Goal: Information Seeking & Learning: Learn about a topic

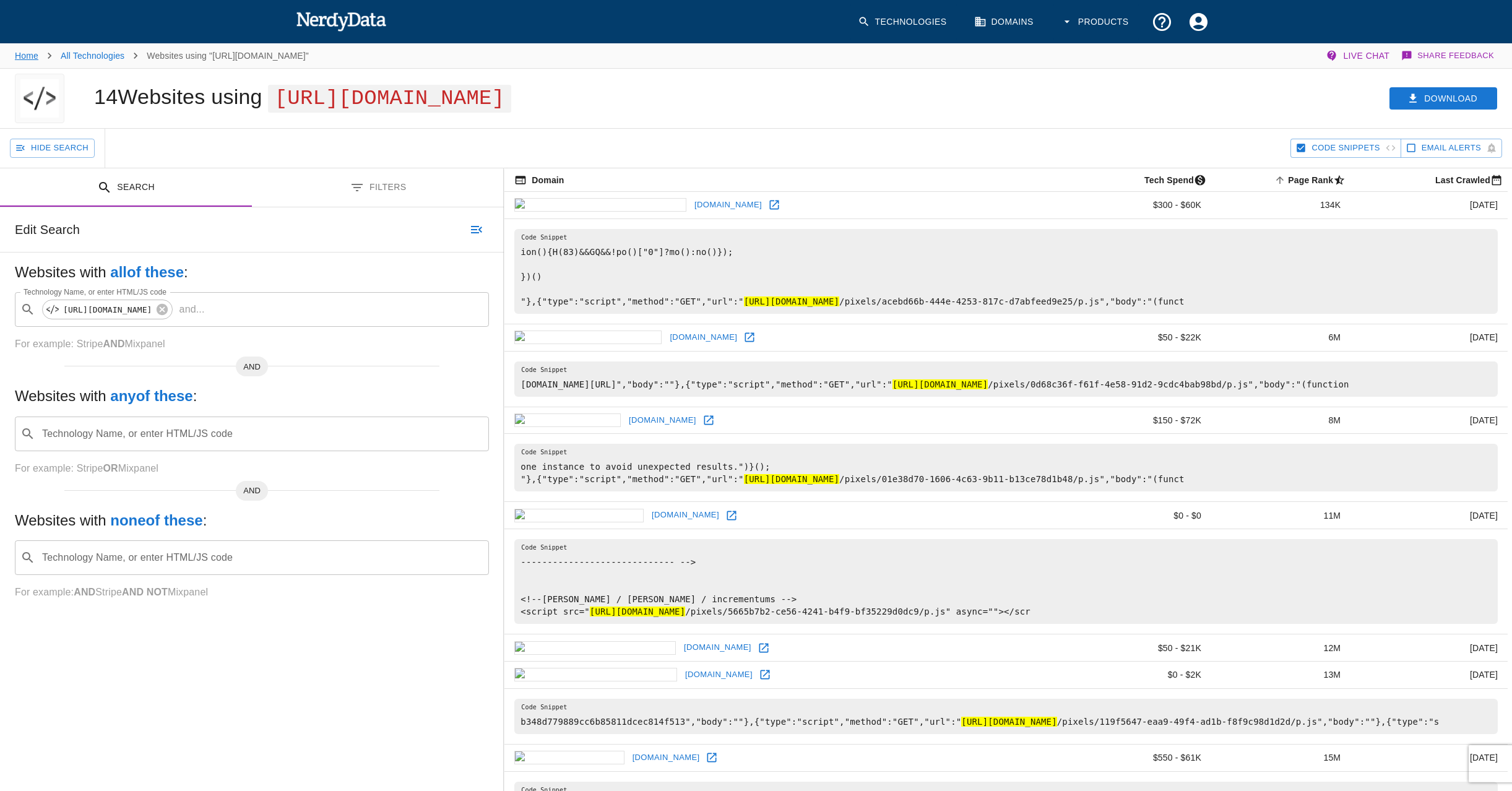
click at [28, 54] on li "Home" at bounding box center [26, 56] width 24 height 15
click at [28, 54] on link "Home" at bounding box center [26, 56] width 24 height 10
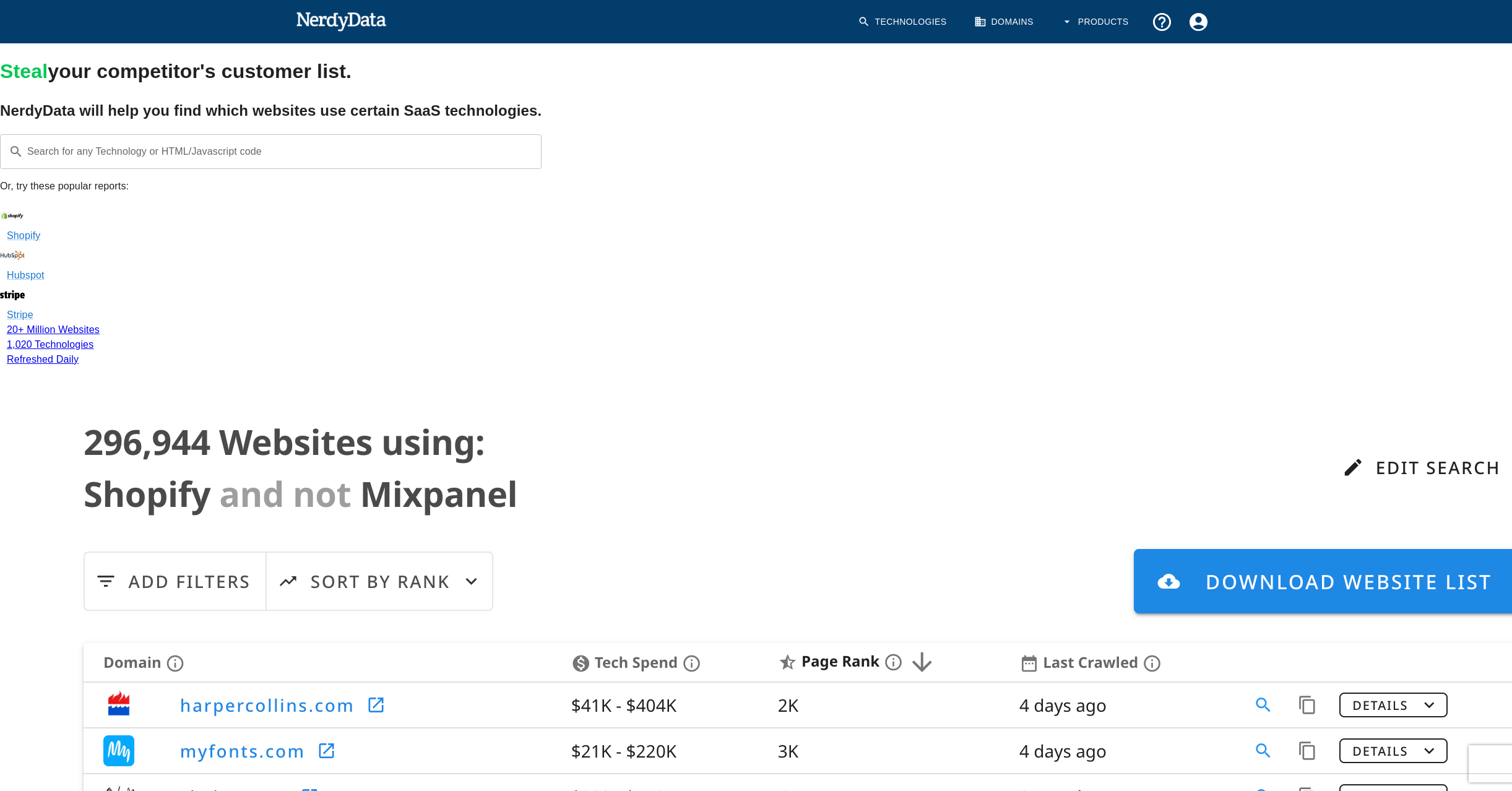
click at [205, 169] on div "Search for any Technology or HTML/Javascript code ​ Search for any Technology o…" at bounding box center [271, 151] width 541 height 34
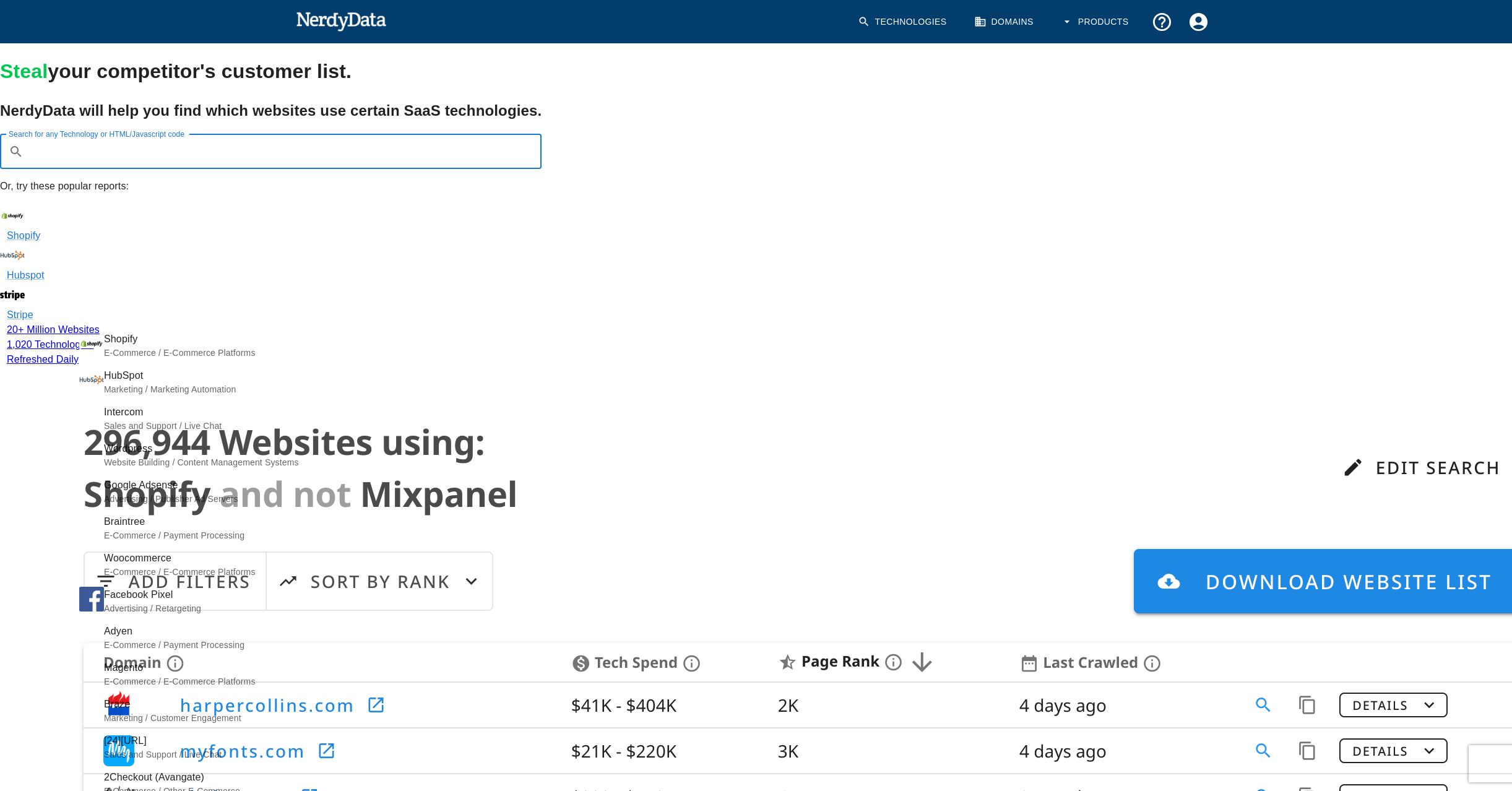
paste input "var pixelId = '"
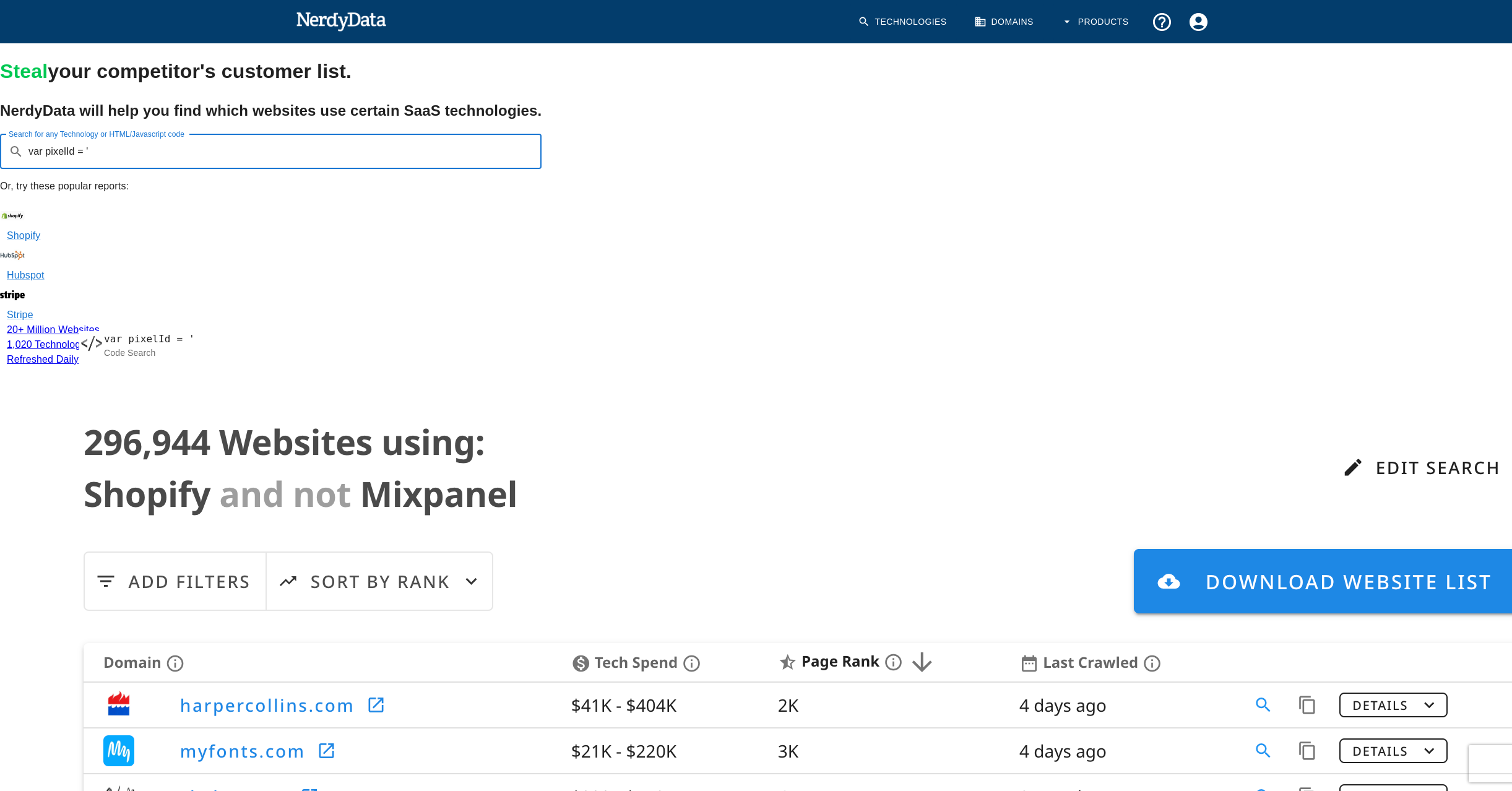
click at [192, 347] on span "Code Search" at bounding box center [402, 353] width 598 height 12
type input "var pixelId = '"
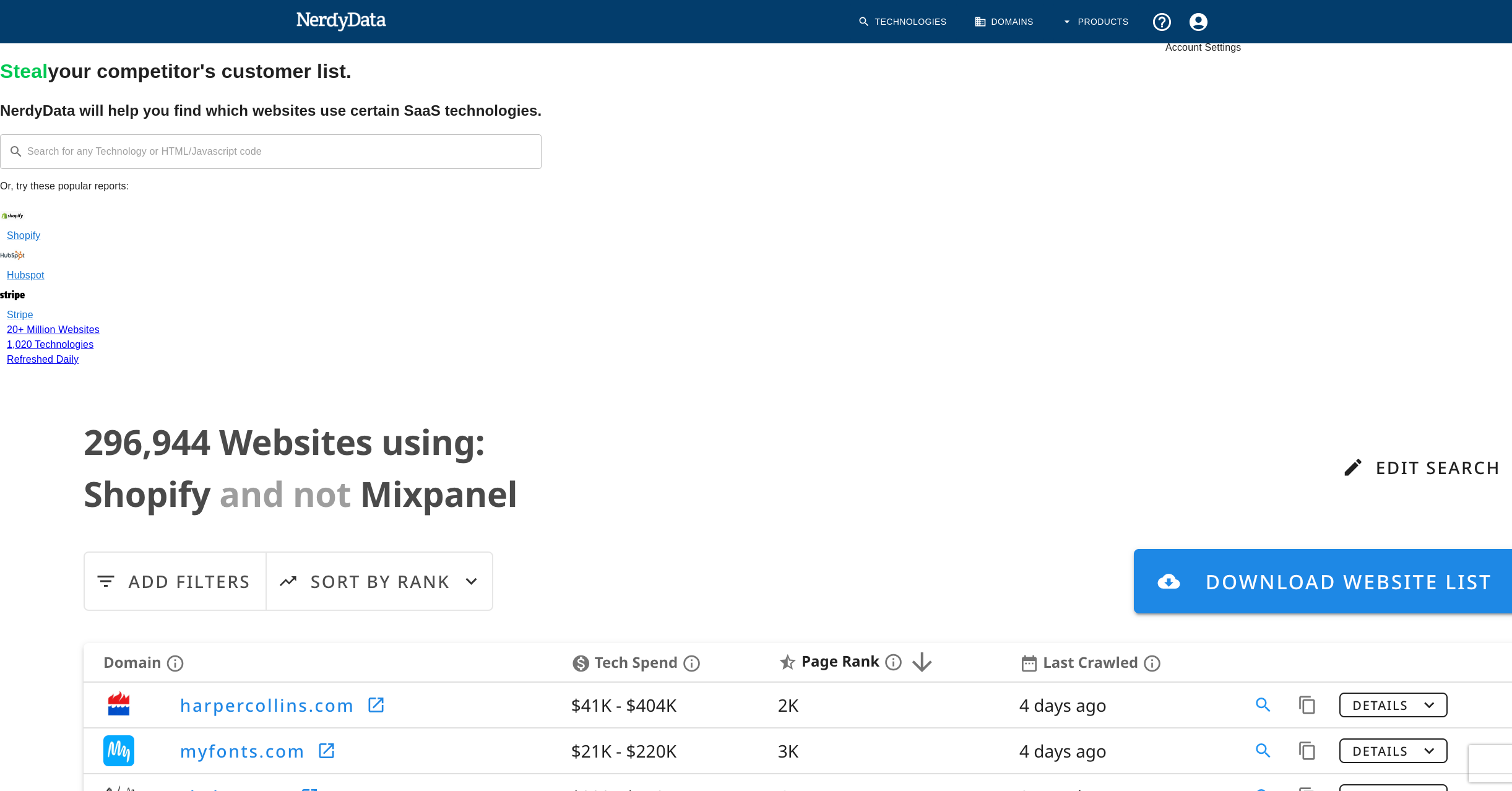
click at [1197, 21] on icon "Account Settings" at bounding box center [1198, 22] width 21 height 21
click at [1197, 21] on div at bounding box center [756, 395] width 1512 height 791
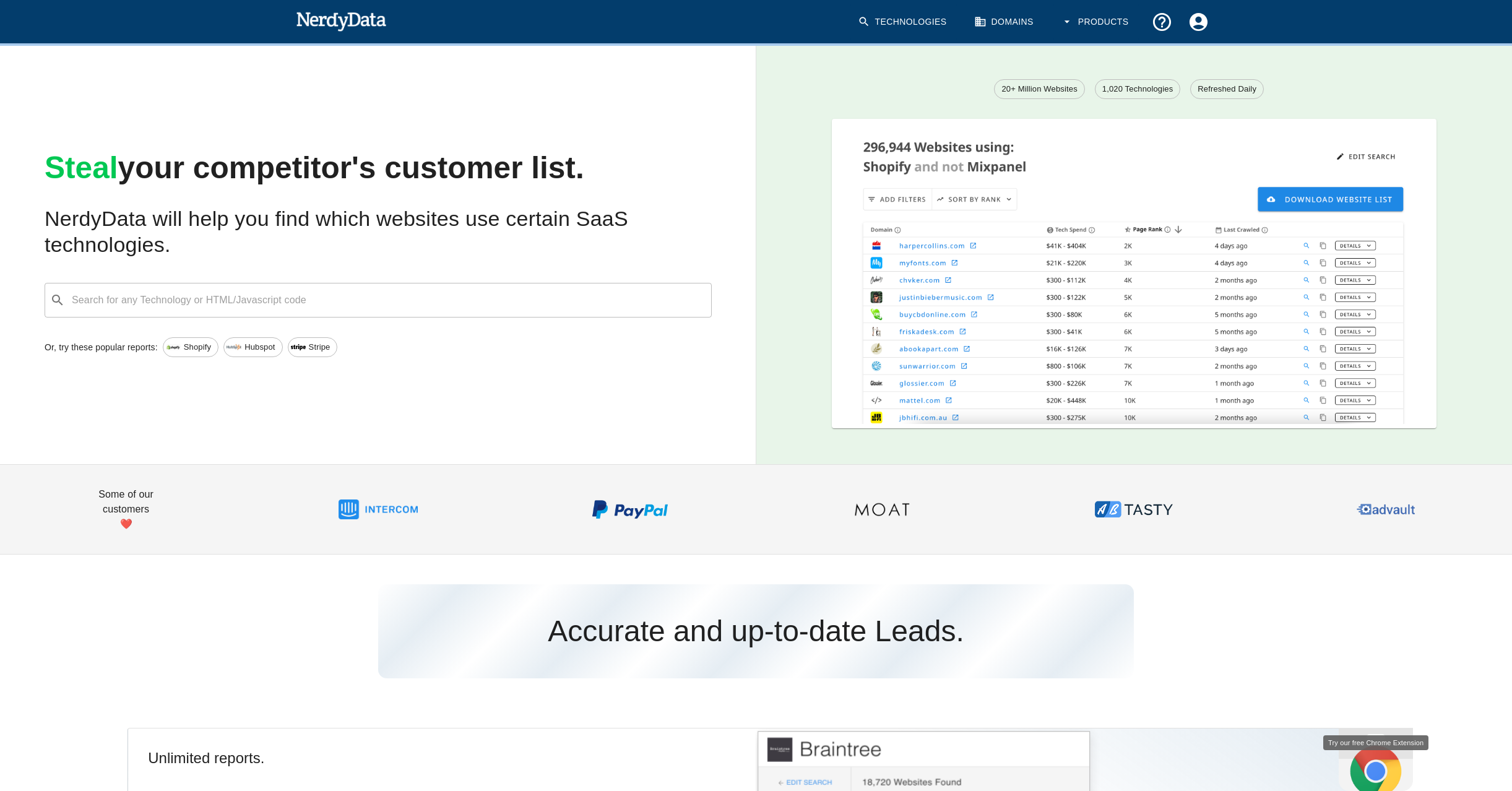
drag, startPoint x: 1220, startPoint y: 541, endPoint x: 1204, endPoint y: 543, distance: 16.1
click at [1218, 542] on div "Accurate and up-to-date Leads." at bounding box center [746, 622] width 1532 height 173
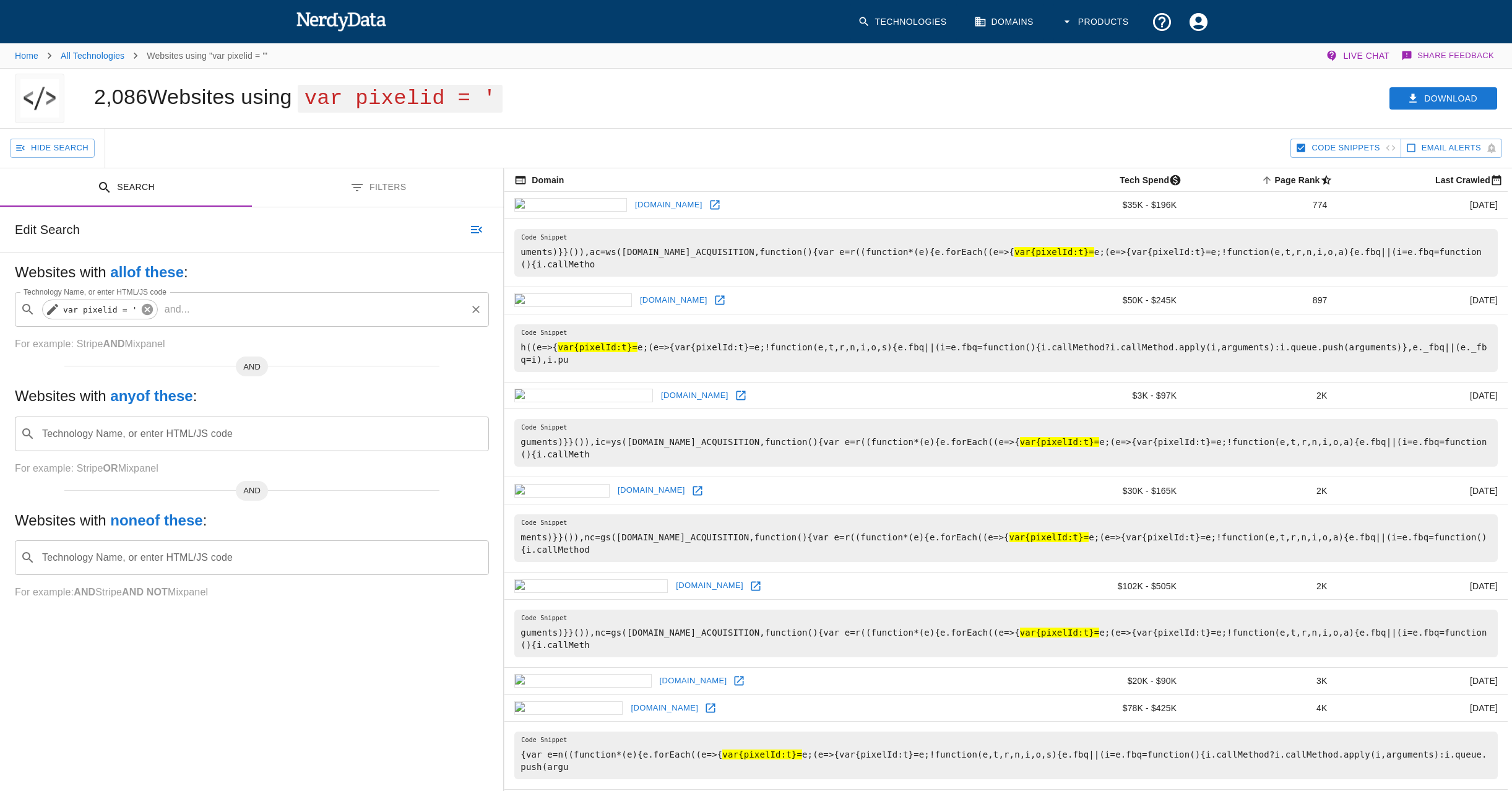
click at [149, 307] on icon at bounding box center [147, 310] width 11 height 11
click at [149, 307] on input "Technology Name, or enter HTML/JS code" at bounding box center [262, 309] width 443 height 24
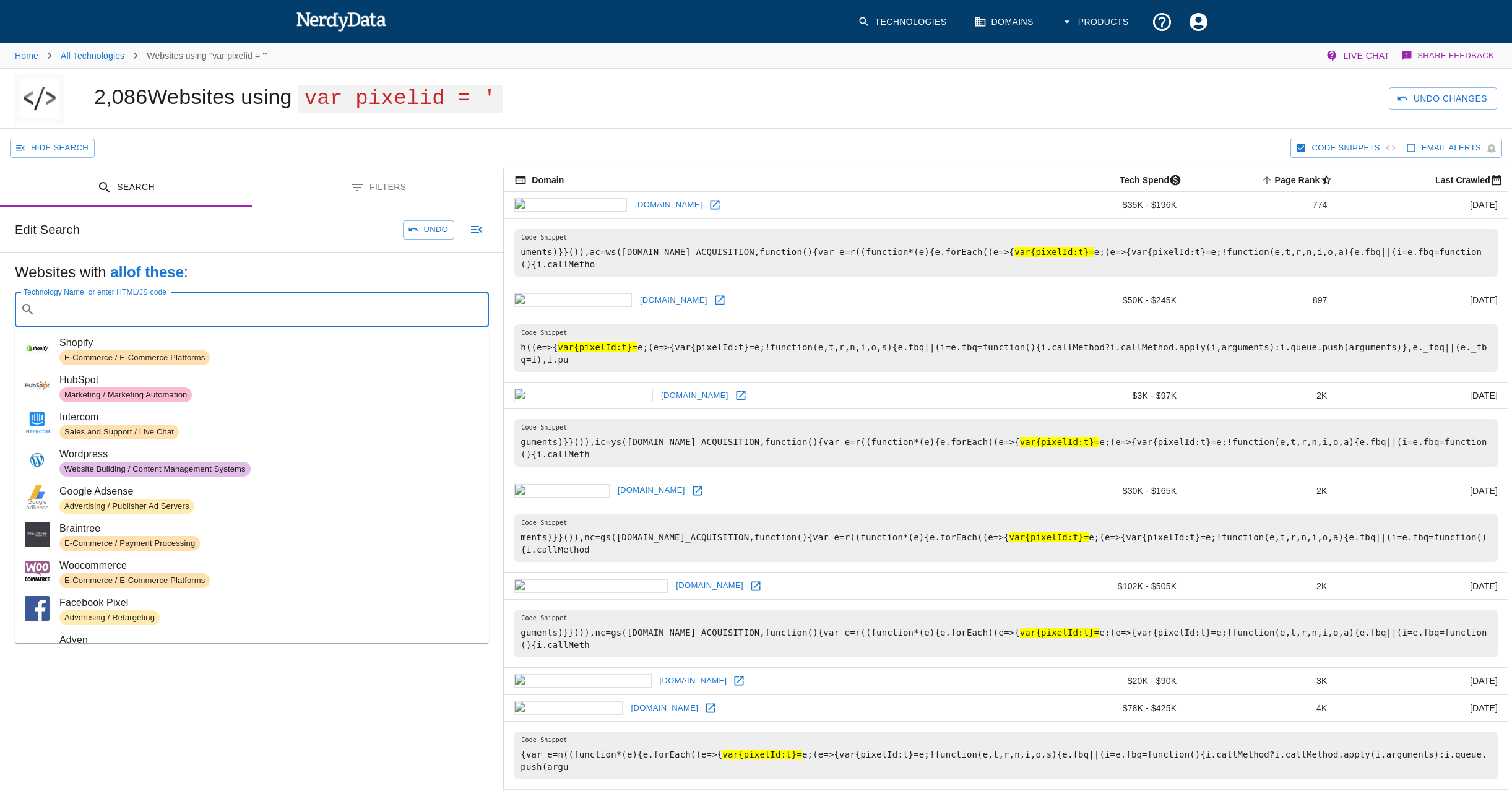
paste input "<script type="text/javascript"> const pixelId = '97f67db6-f39f-457f-b2e9-f795c8…"
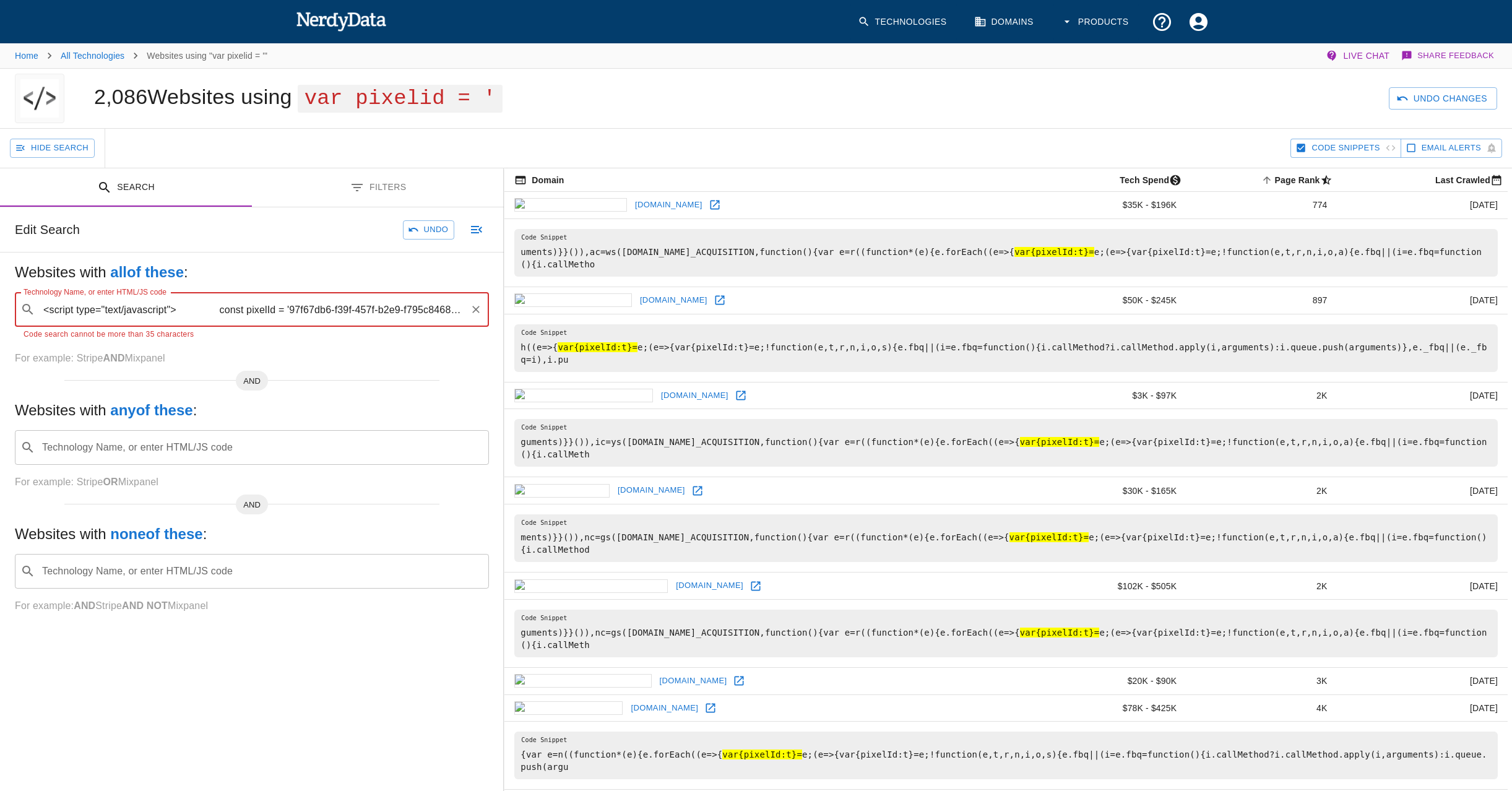
drag, startPoint x: 149, startPoint y: 312, endPoint x: -115, endPoint y: 303, distance: 264.2
click at [0, 303] on html "Technologies Domains Products Home All Technologies Websites using "var pixelid…" at bounding box center [756, 484] width 1512 height 969
click at [215, 310] on input "<script type="text/javascript"> const pixelId = '97f67db6-f39f-457f-b2e9-f795c8…" at bounding box center [252, 309] width 424 height 24
drag, startPoint x: 251, startPoint y: 309, endPoint x: 526, endPoint y: 321, distance: 275.3
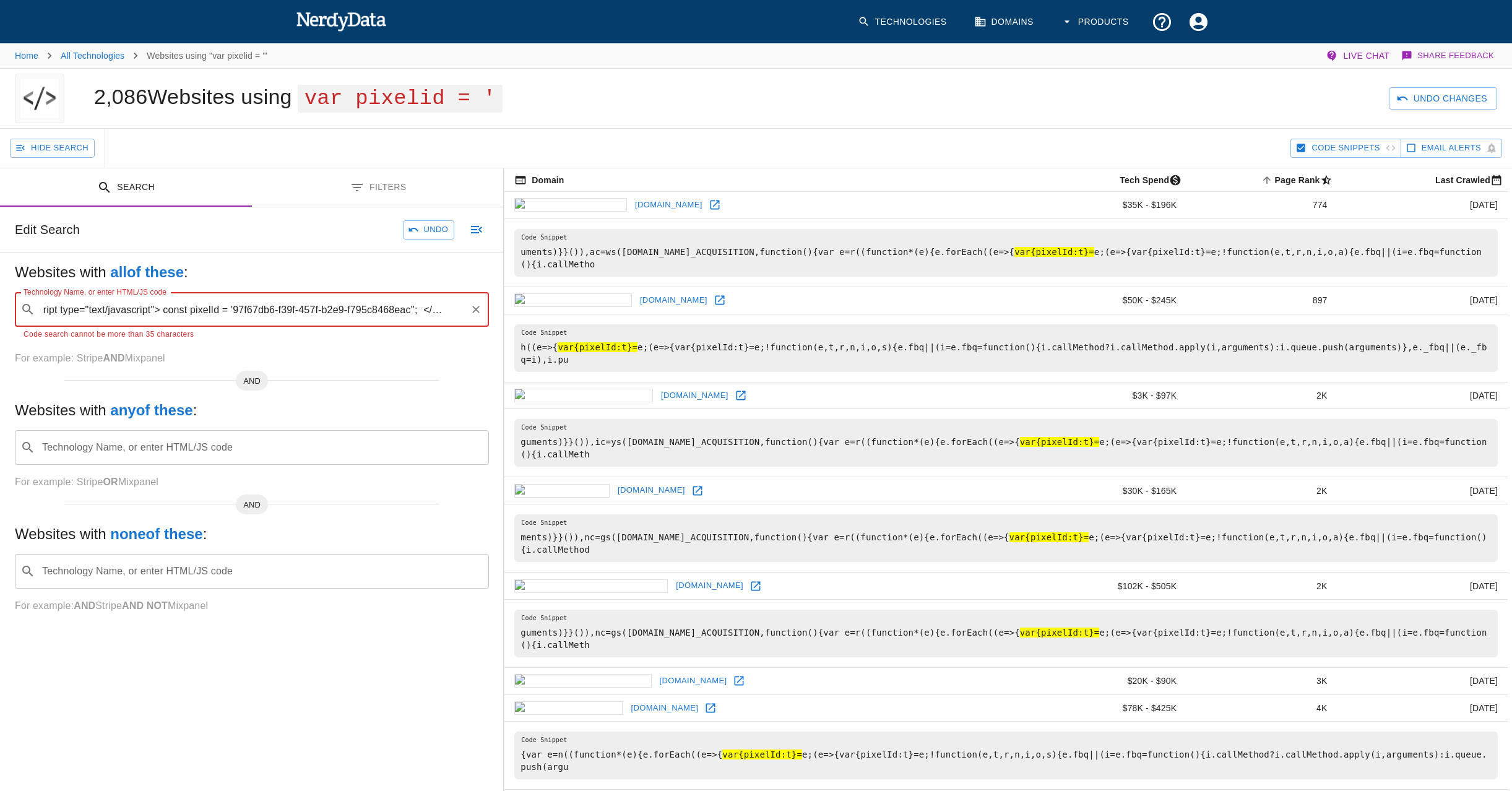
drag, startPoint x: 183, startPoint y: 312, endPoint x: -61, endPoint y: 317, distance: 244.1
click at [0, 317] on html "Technologies Domains Products Home All Technologies Websites using "var pixelid…" at bounding box center [756, 484] width 1512 height 969
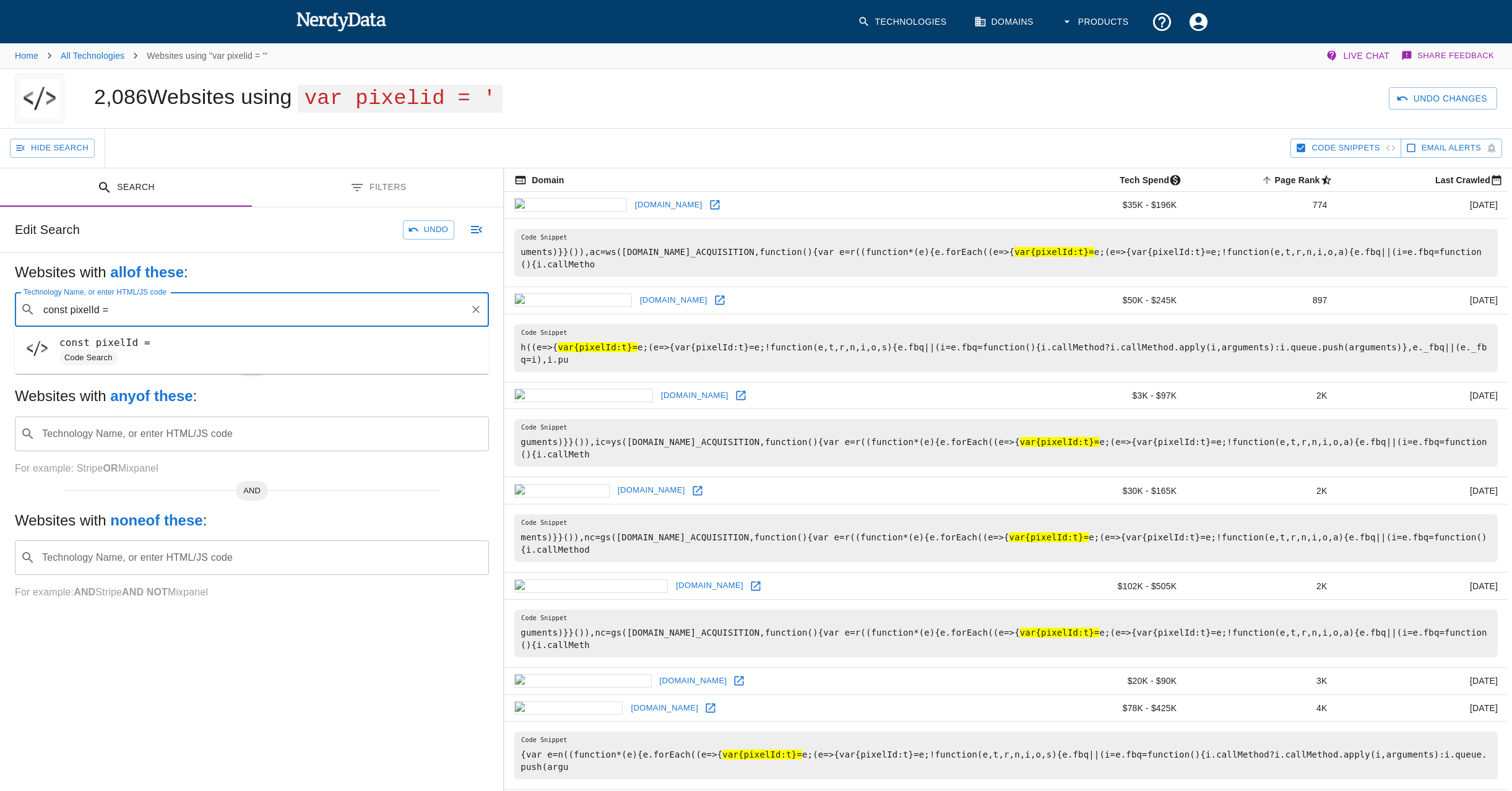
click at [141, 349] on span "const pixelId =" at bounding box center [269, 343] width 420 height 15
type input "const pixelId ="
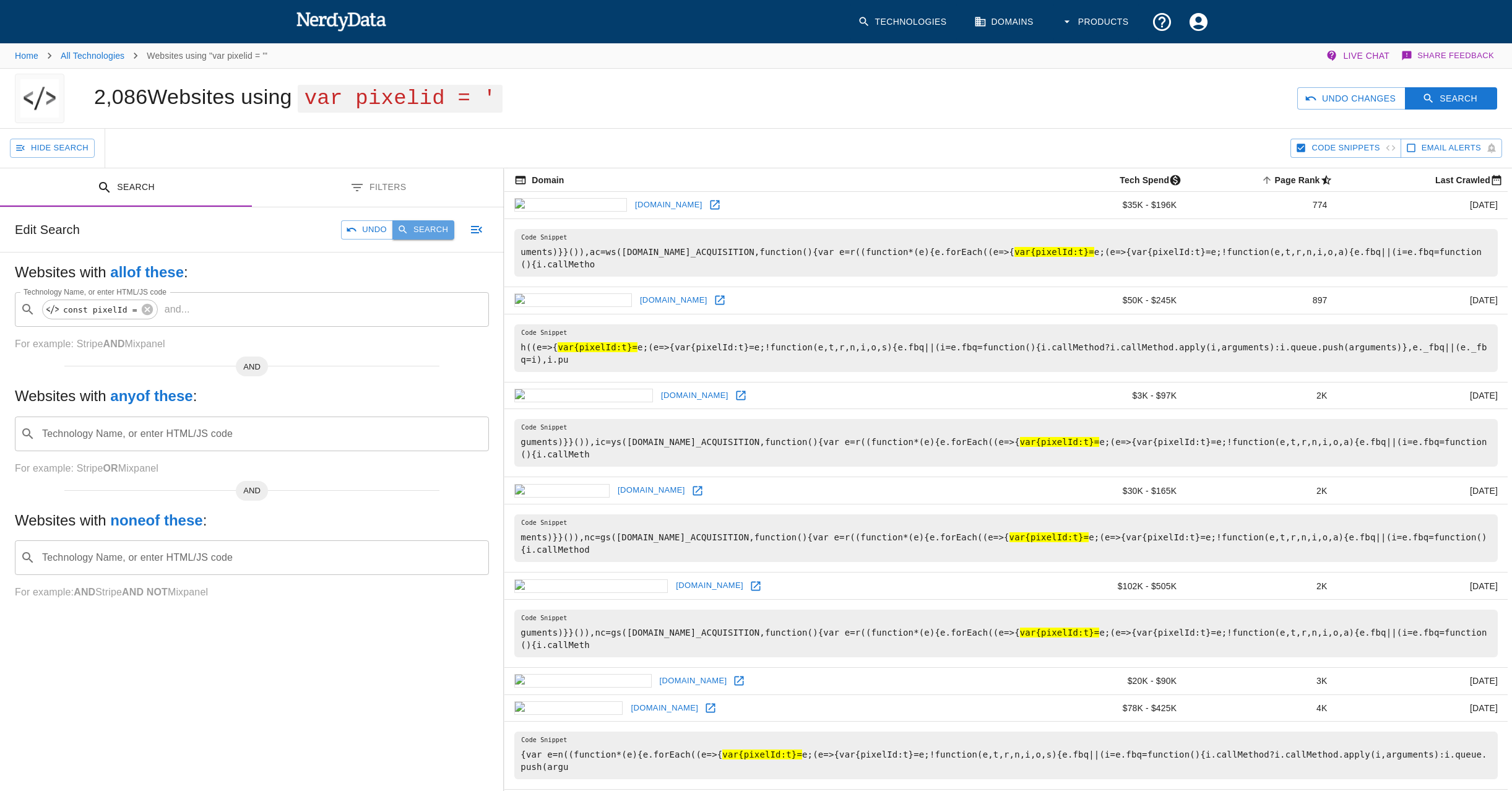
click at [433, 230] on button "Search" at bounding box center [424, 229] width 62 height 19
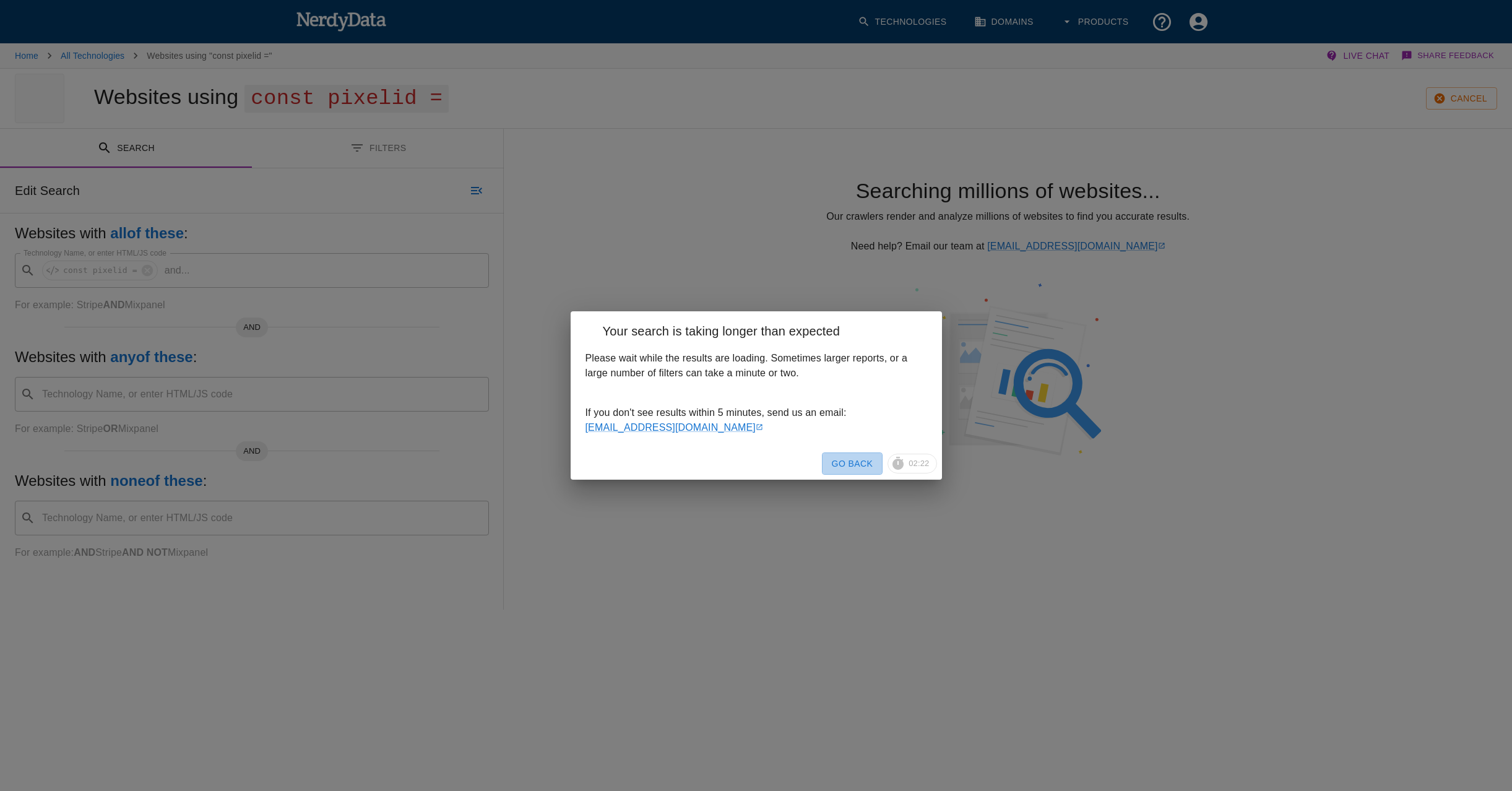
click at [855, 468] on button "Go Back" at bounding box center [852, 464] width 61 height 23
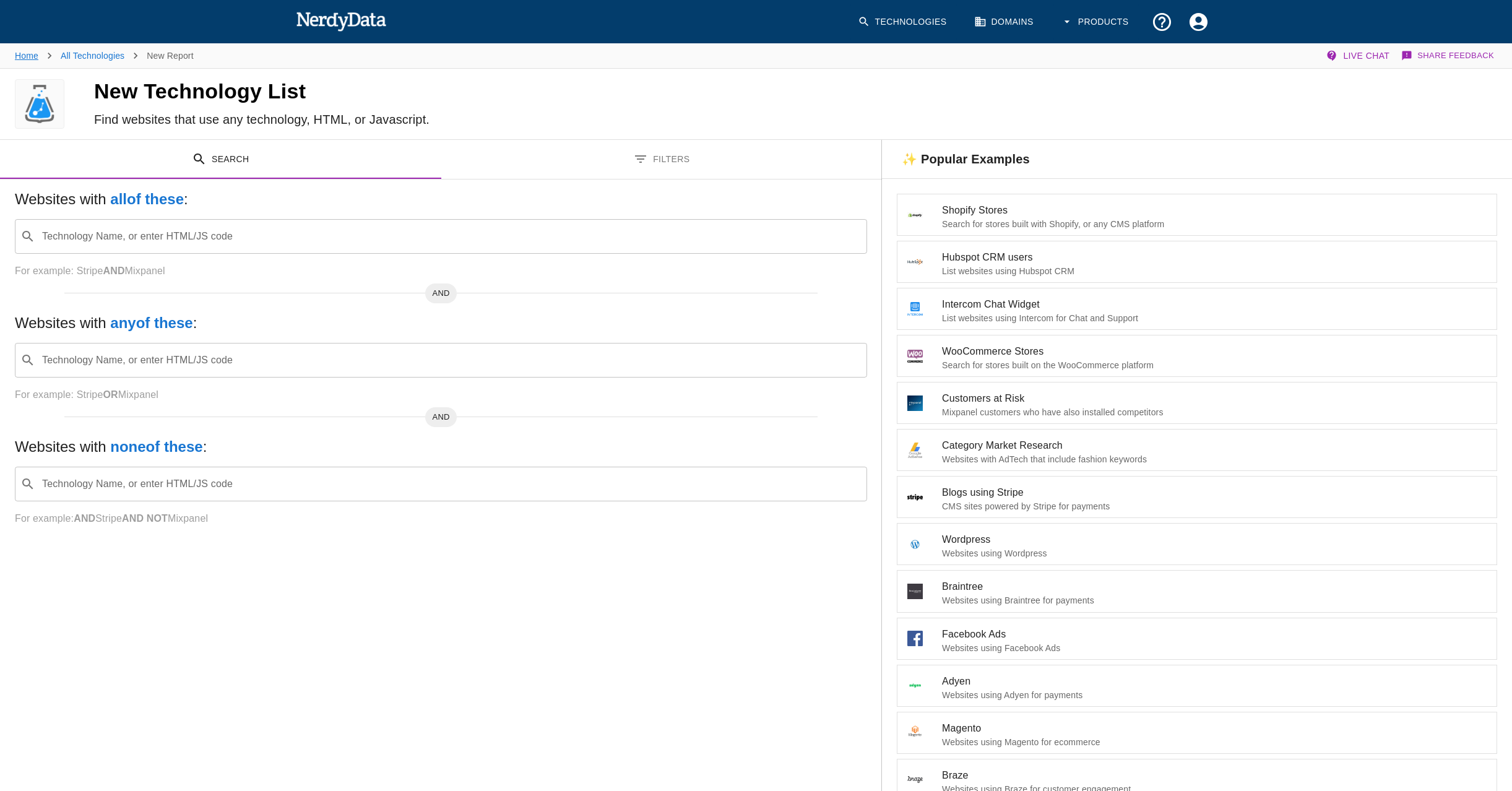
click at [33, 54] on link "Home" at bounding box center [26, 56] width 24 height 10
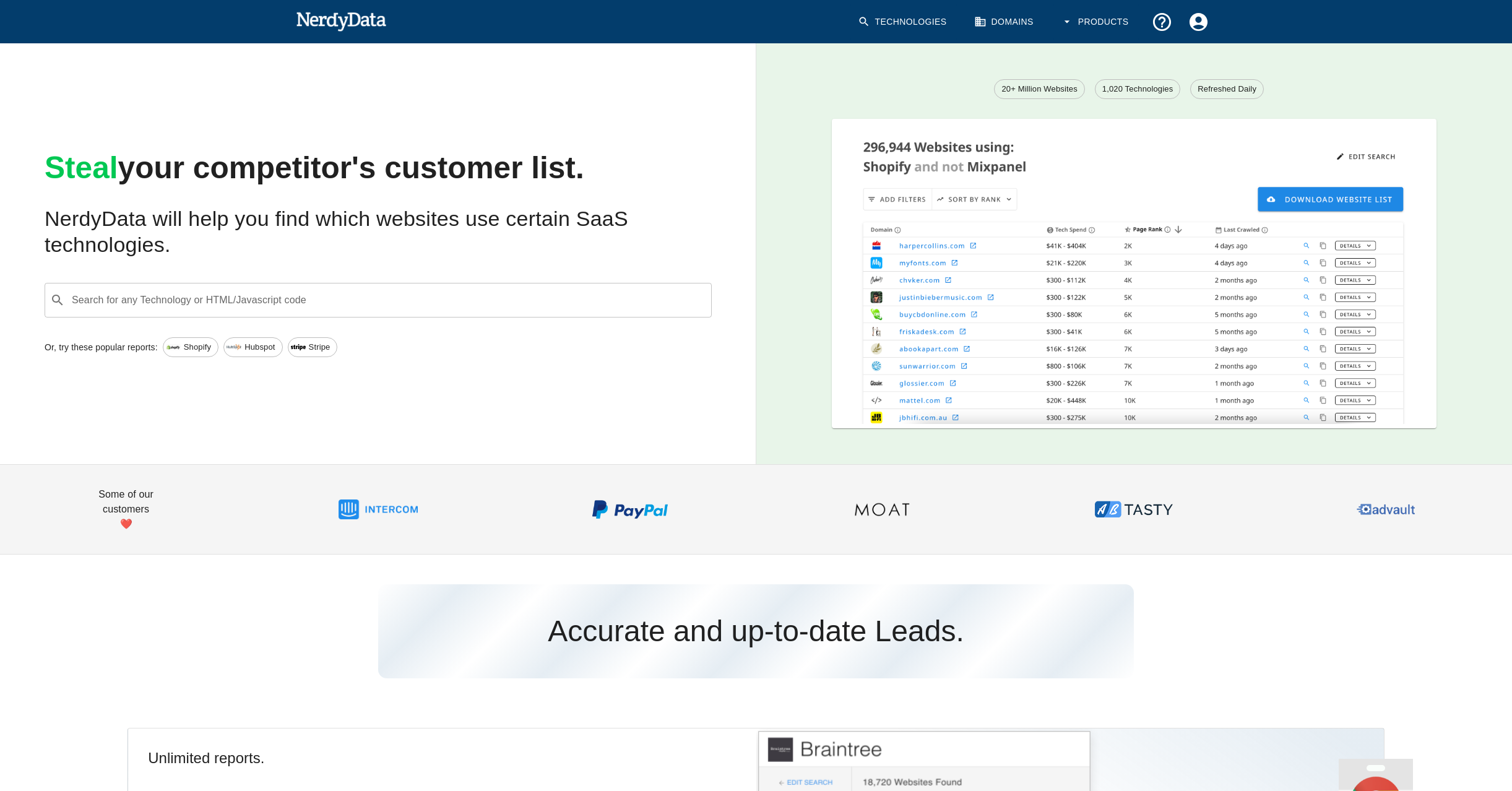
click at [213, 309] on input "Search for any Technology or HTML/Javascript code" at bounding box center [388, 300] width 636 height 24
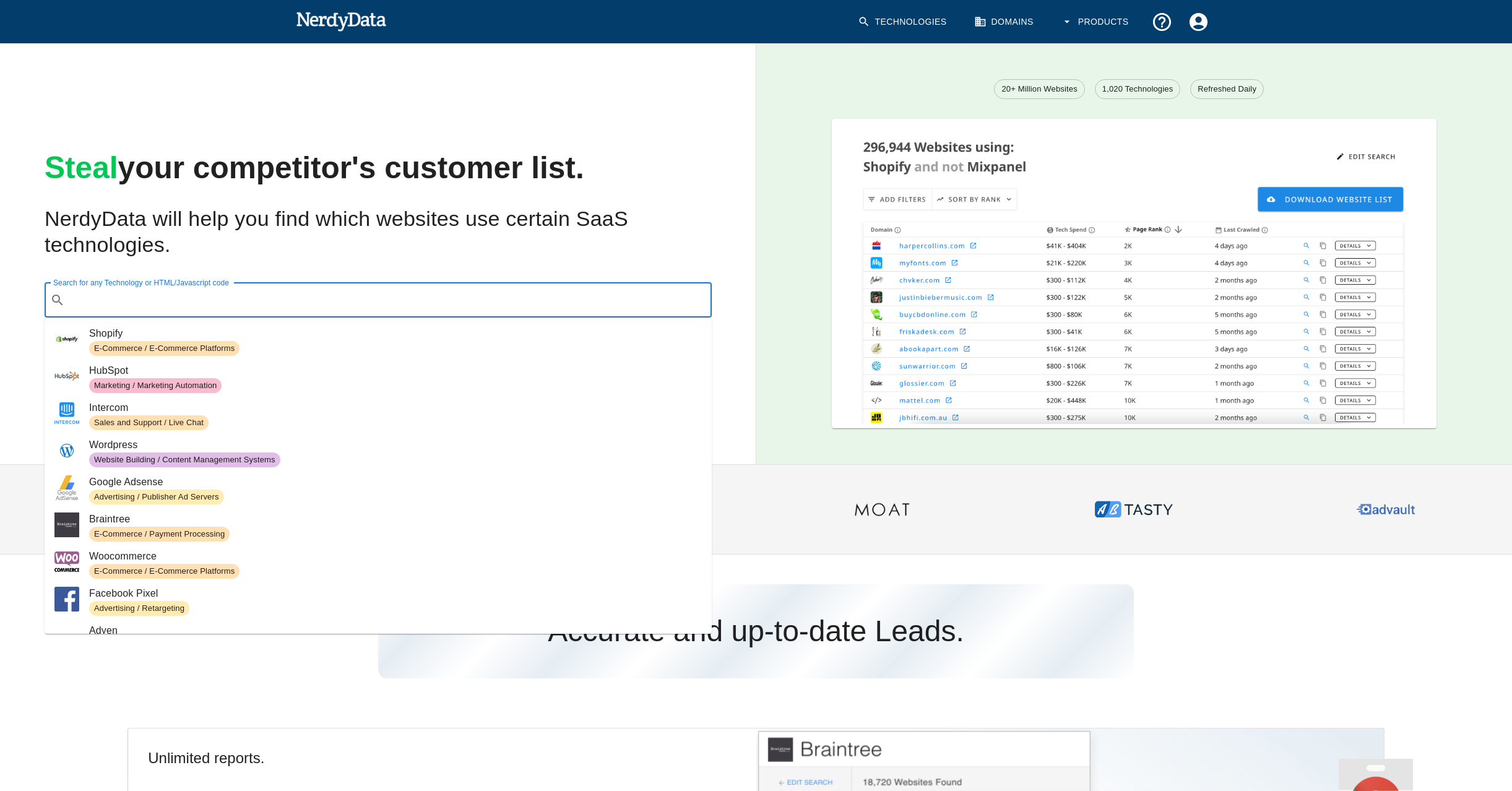
paste input "<script type="text/javascript"> const pixelId = '97f67db6-f39f-457f-b2e9-f795c8…"
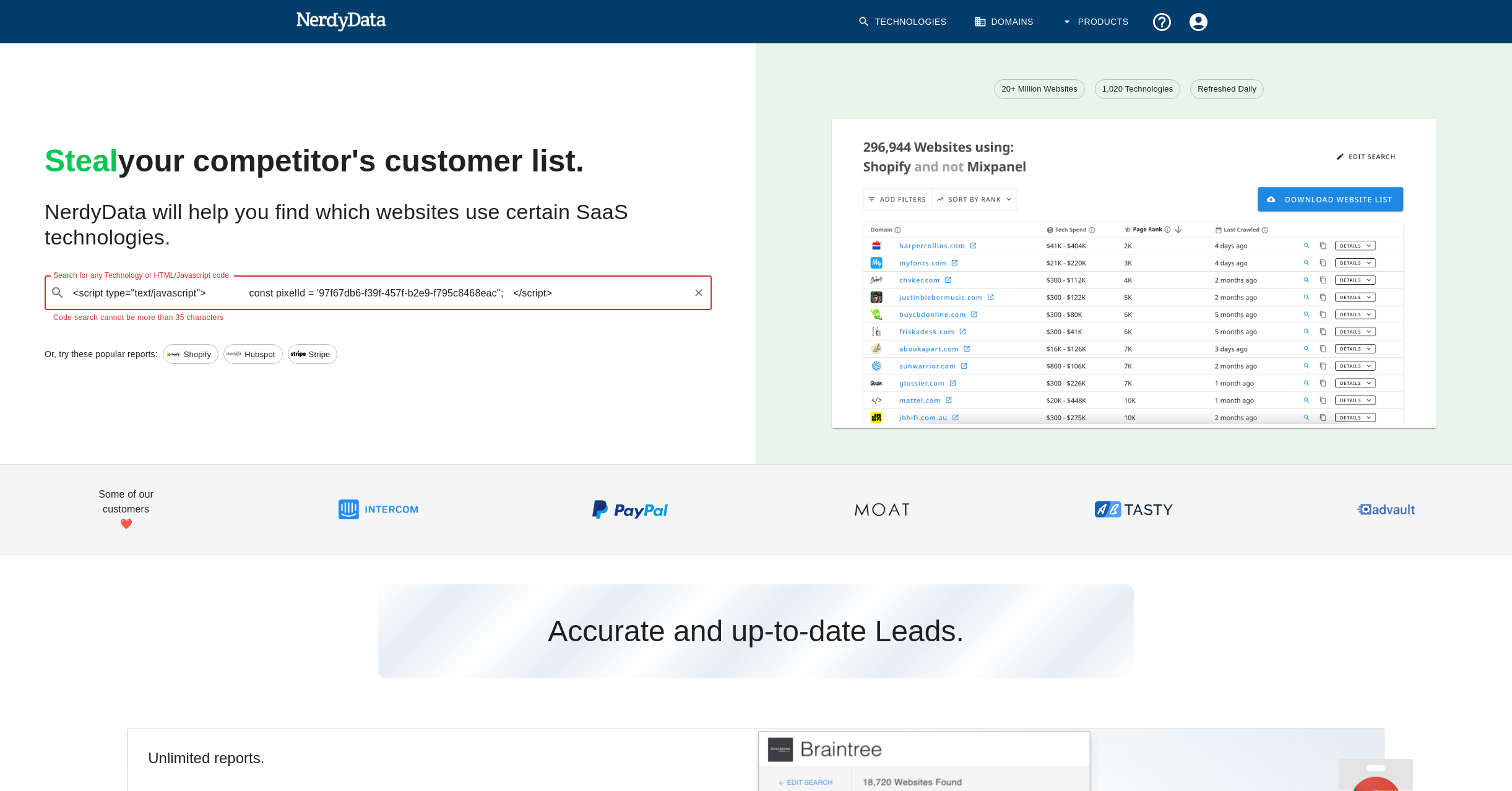
drag, startPoint x: 249, startPoint y: 289, endPoint x: 70, endPoint y: 258, distance: 181.7
click at [70, 258] on div "Search for any Technology or HTML/Javascript code ​ <script type="text/javascri…" at bounding box center [368, 290] width 687 height 69
drag, startPoint x: 413, startPoint y: 296, endPoint x: 141, endPoint y: 296, distance: 272.0
click at [140, 296] on input "const pixelId = '97f67db6-f39f-457f-b2e9-f795c8468eac''; </script>" at bounding box center [379, 293] width 617 height 24
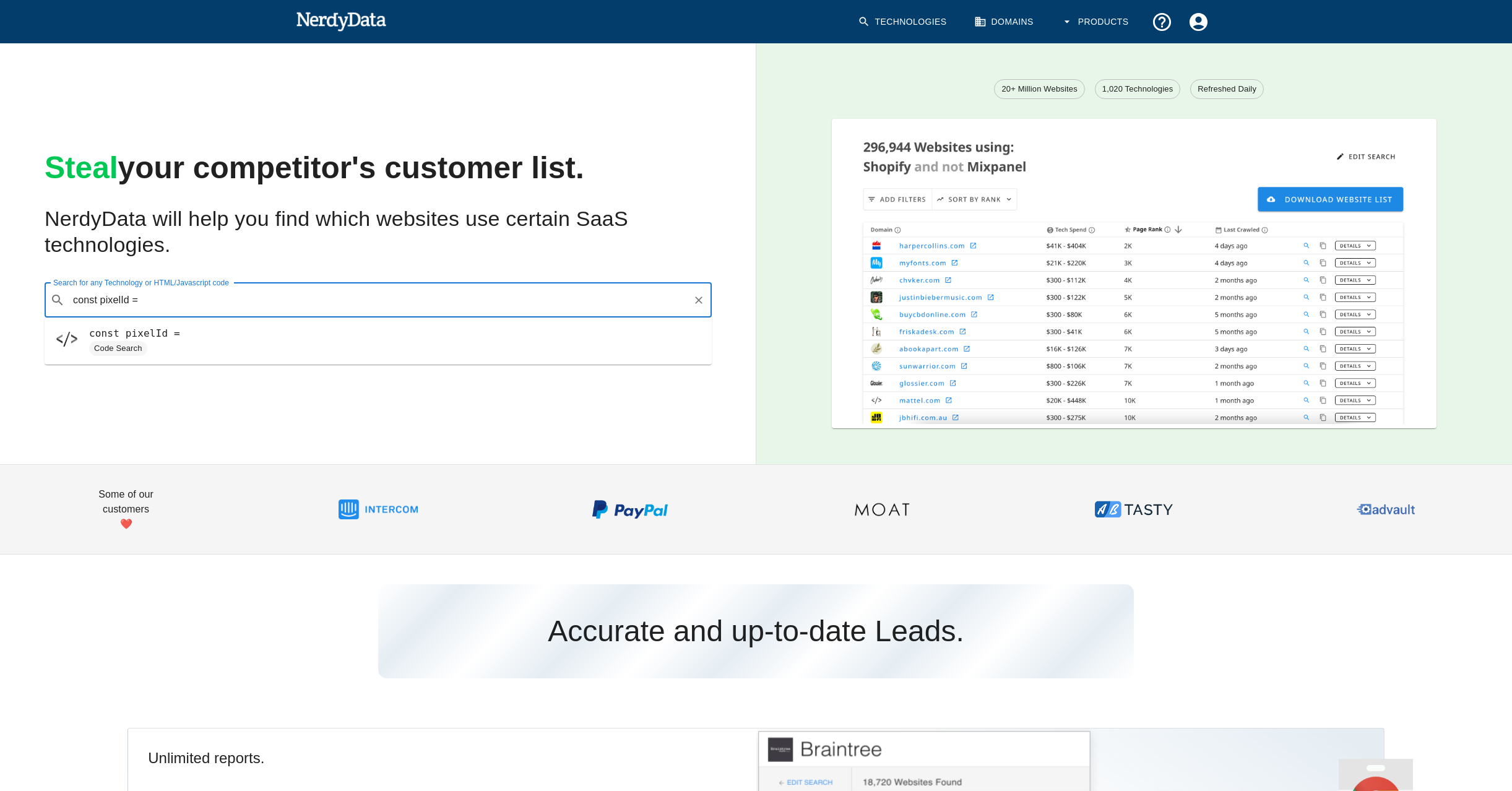
click at [240, 341] on span "Code Search" at bounding box center [395, 348] width 612 height 15
type input "const pixelId ="
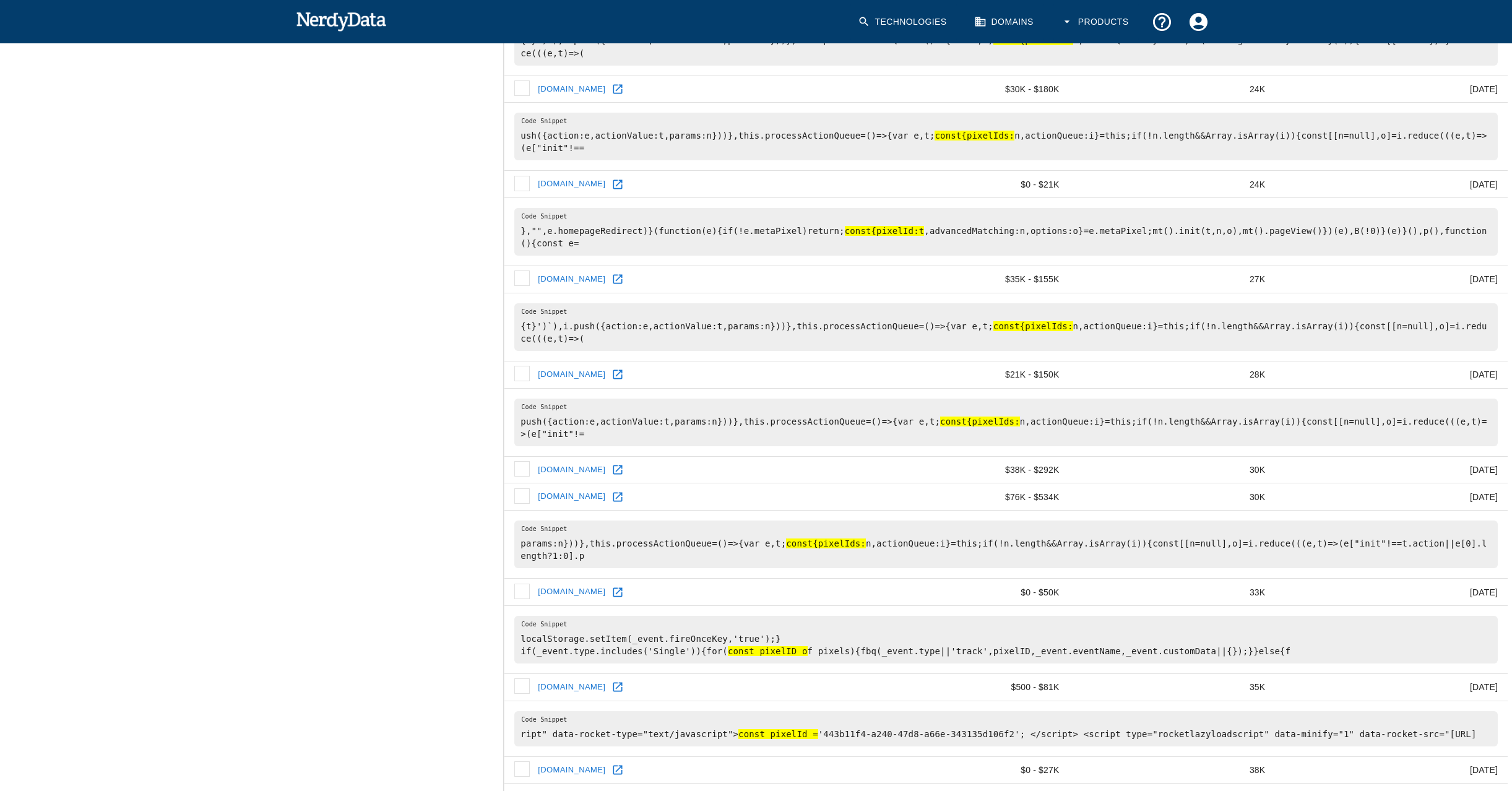
scroll to position [1141, 0]
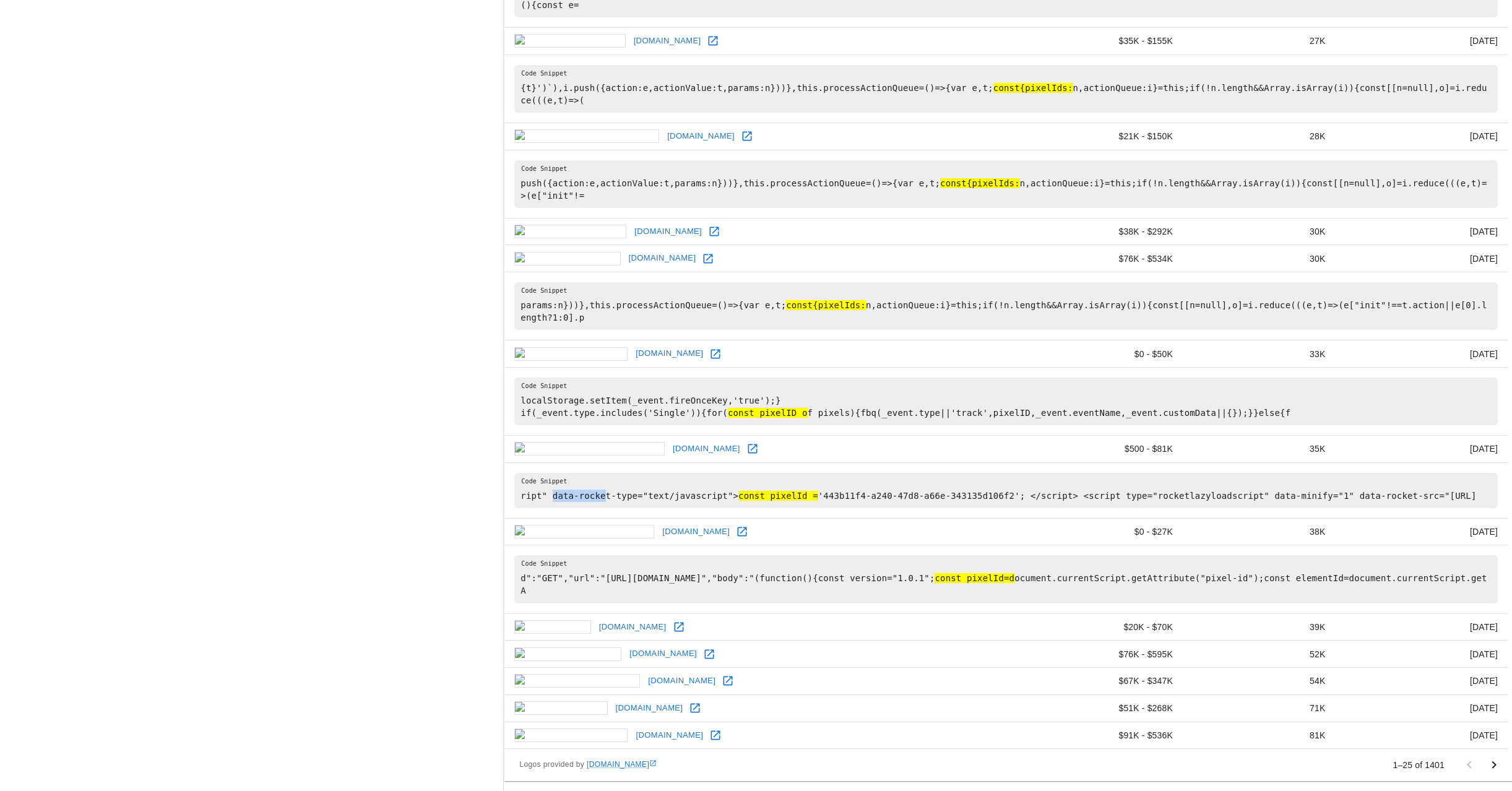
drag, startPoint x: 554, startPoint y: 485, endPoint x: 608, endPoint y: 487, distance: 54.0
click at [608, 487] on pre "ript" data-rocket-type="text/javascript"> const pixelId = '443b11f4-a240-47d8-a…" at bounding box center [1006, 490] width 983 height 35
click at [621, 483] on pre "ript" data-rocket-type="text/javascript"> const pixelId = '443b11f4-a240-47d8-a…" at bounding box center [1006, 490] width 983 height 35
drag, startPoint x: 611, startPoint y: 482, endPoint x: 554, endPoint y: 486, distance: 57.1
click at [554, 486] on pre "ript" data-rocket-type="text/javascript"> const pixelId = '443b11f4-a240-47d8-a…" at bounding box center [1006, 490] width 983 height 35
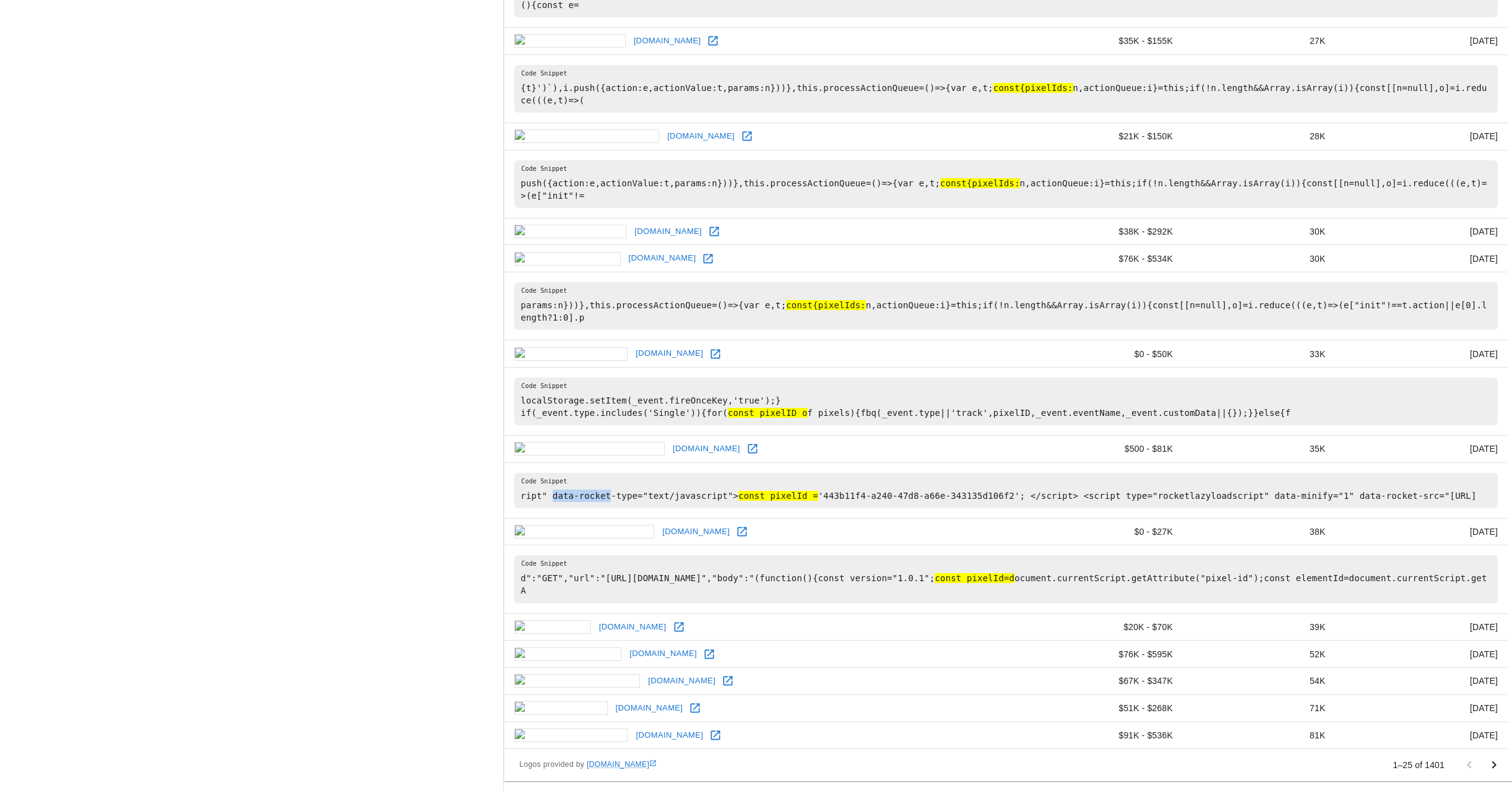
copy pre "data-rocket"
click at [1495, 766] on icon "Go to next page" at bounding box center [1493, 765] width 15 height 15
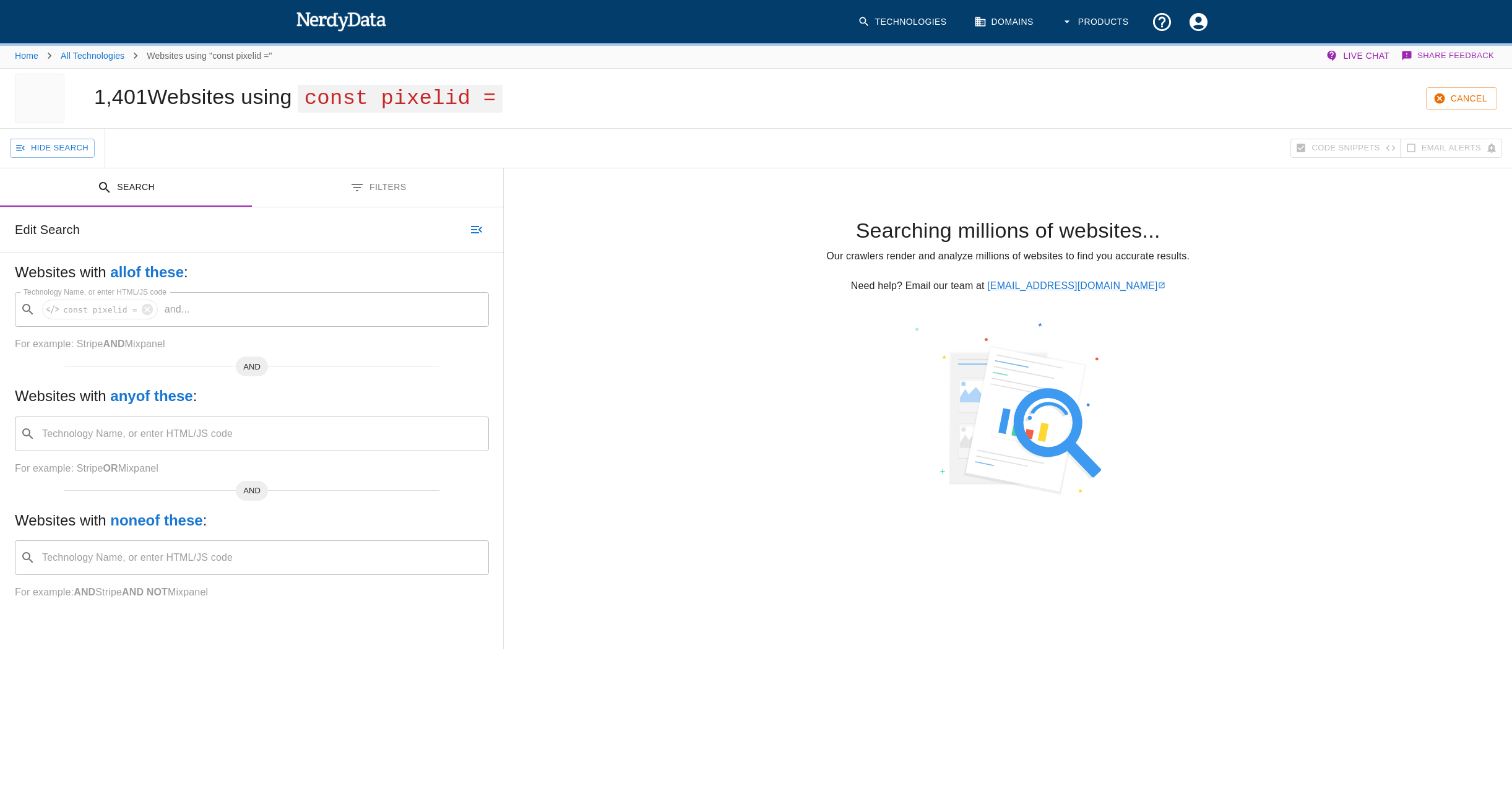
click at [374, 189] on button "Filters" at bounding box center [378, 188] width 252 height 39
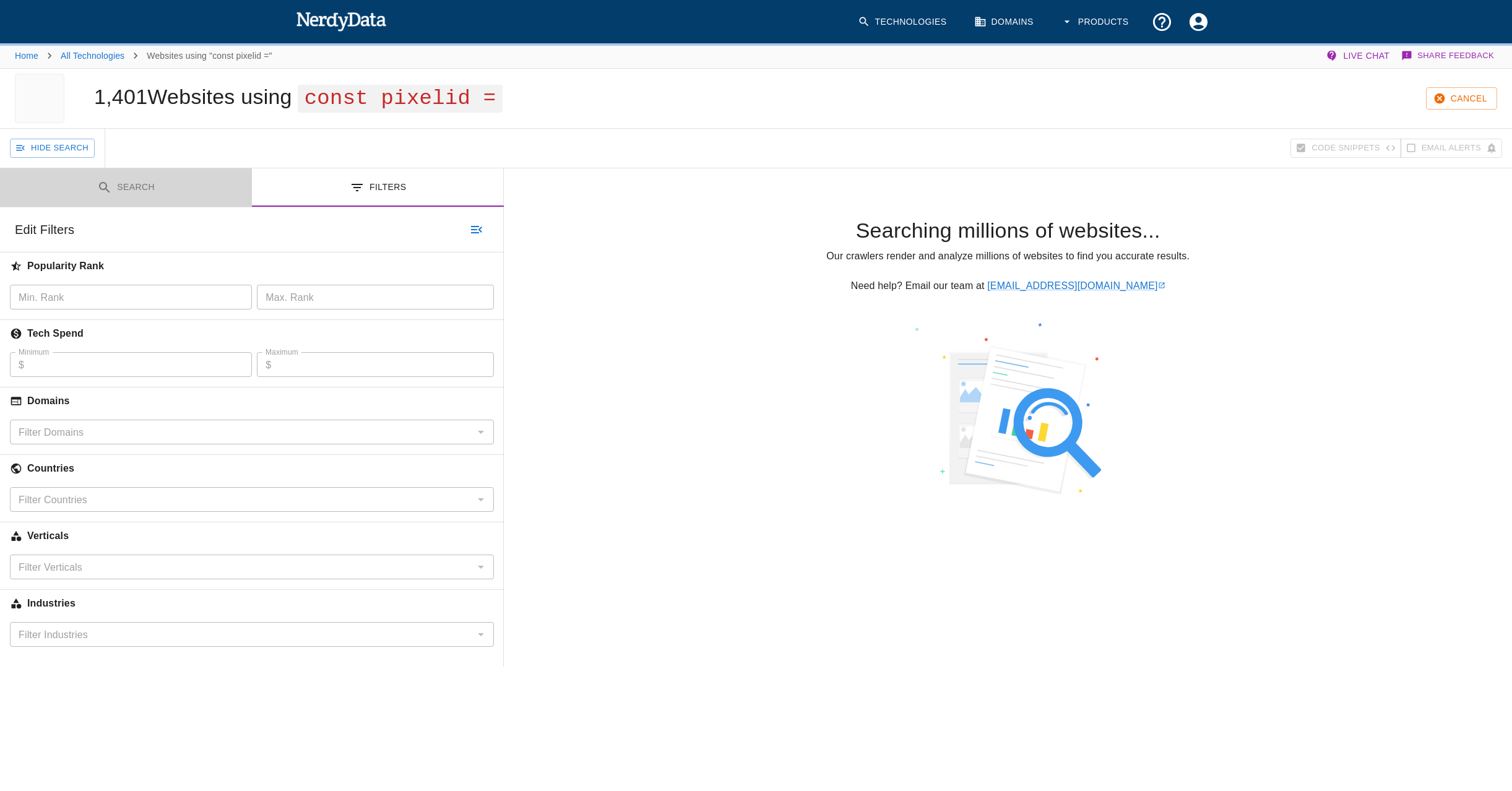
click at [139, 186] on button "Search" at bounding box center [126, 188] width 252 height 39
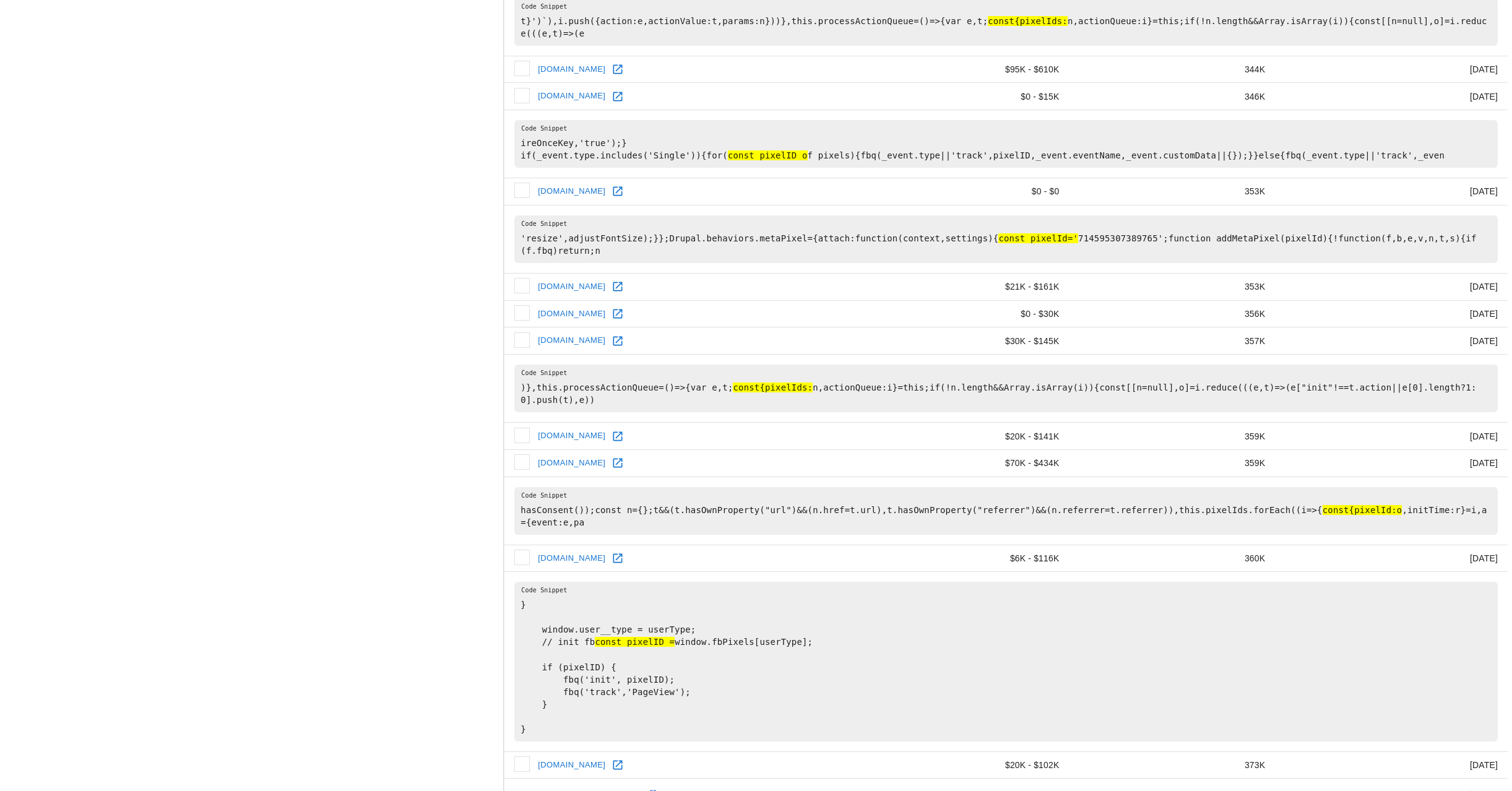
scroll to position [1129, 0]
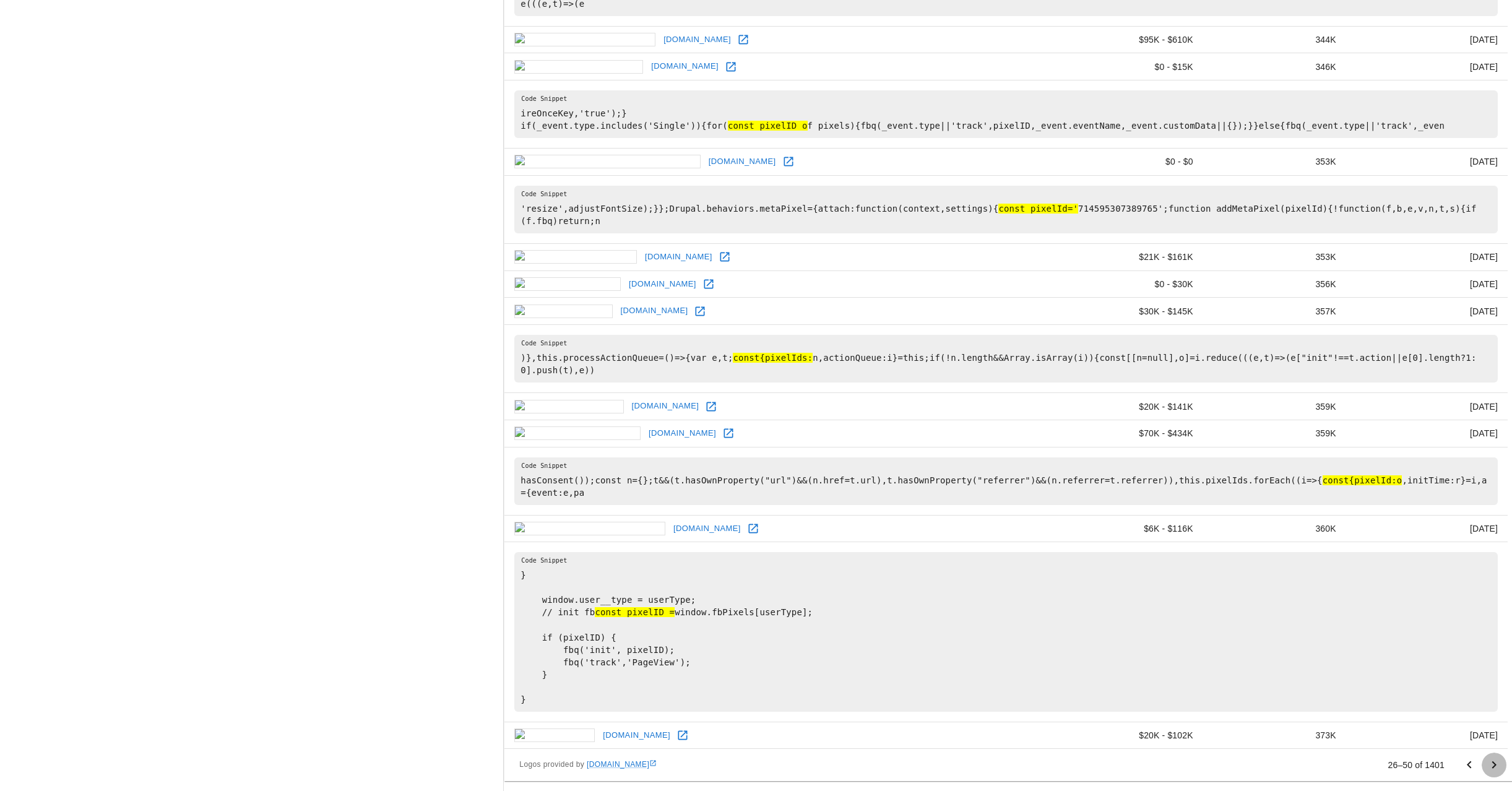
click at [1499, 767] on icon "Go to next page" at bounding box center [1494, 765] width 15 height 15
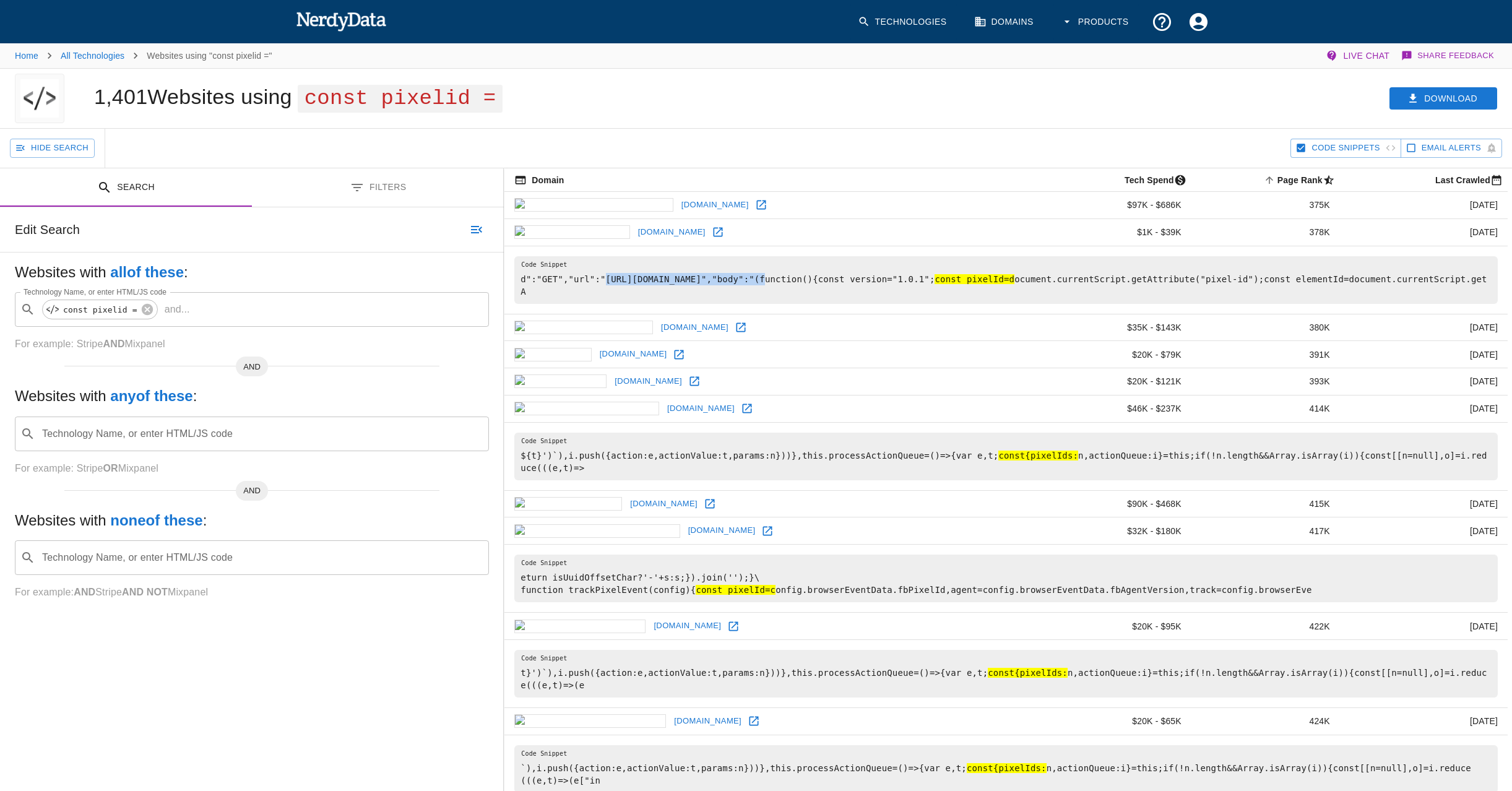
drag, startPoint x: 762, startPoint y: 281, endPoint x: 606, endPoint y: 284, distance: 156.0
click at [606, 284] on pre "d":"GET","url":"[URL][DOMAIN_NAME]","body":"(function(){const version="1.0.1"; …" at bounding box center [1006, 280] width 983 height 47
copy pre "[URL][DOMAIN_NAME]"
click at [571, 93] on div "1,401 Websites using const pixelid =" at bounding box center [437, 98] width 716 height 60
click at [145, 308] on icon at bounding box center [147, 309] width 14 height 14
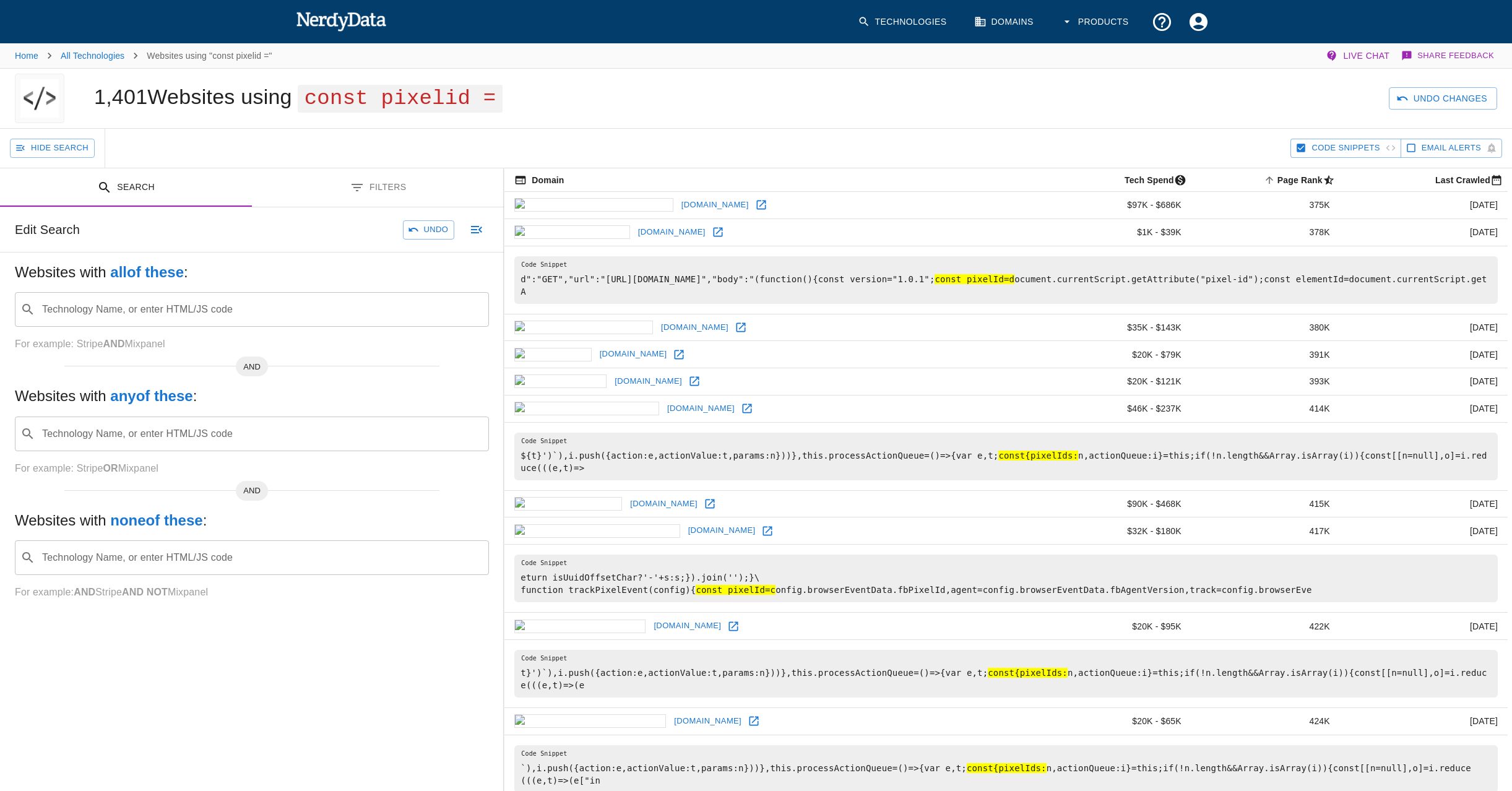
click at [145, 308] on input "Technology Name, or enter HTML/JS code" at bounding box center [262, 309] width 443 height 24
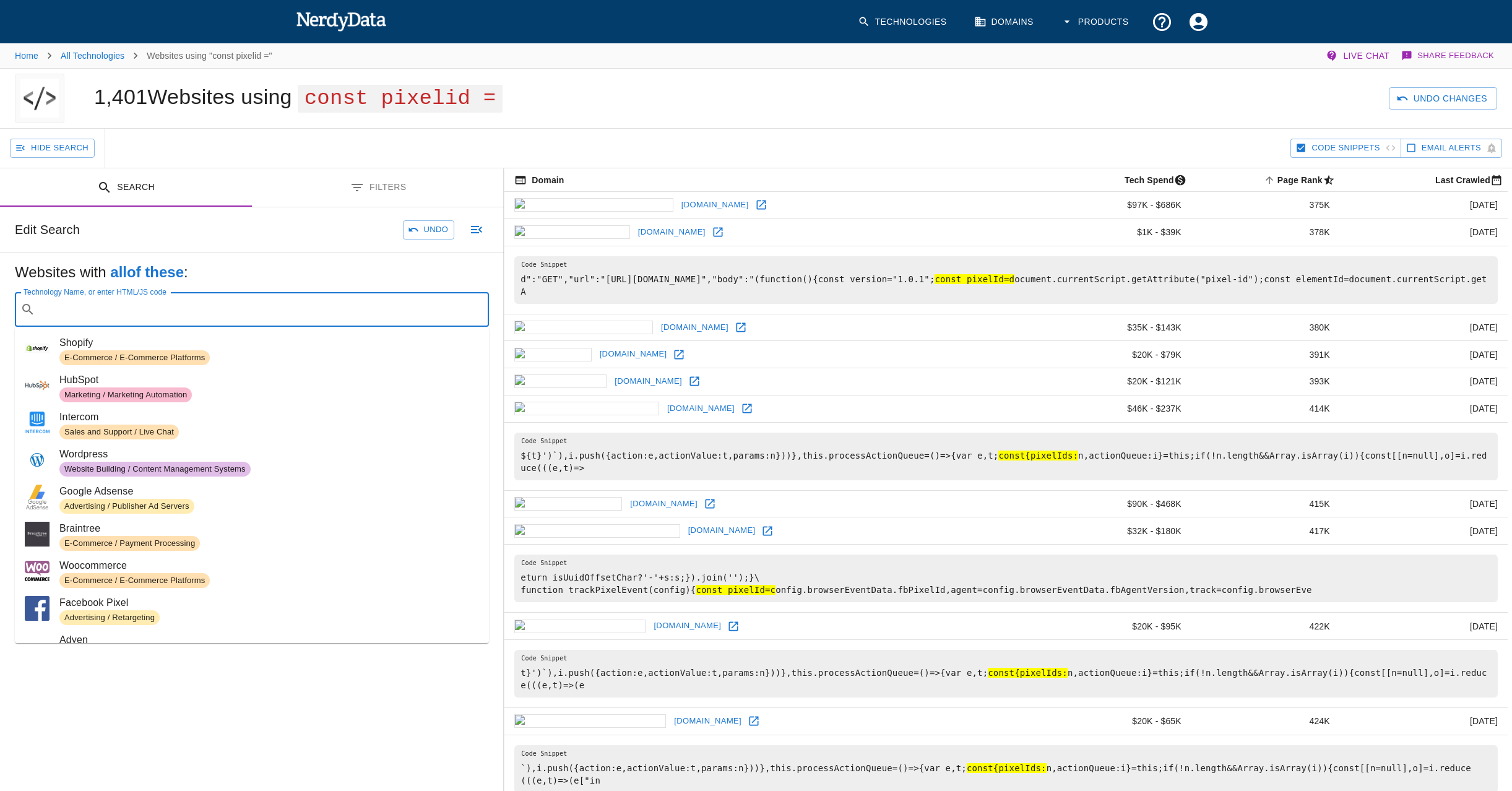
paste input "<!-- [URL] Pixel Code -->"
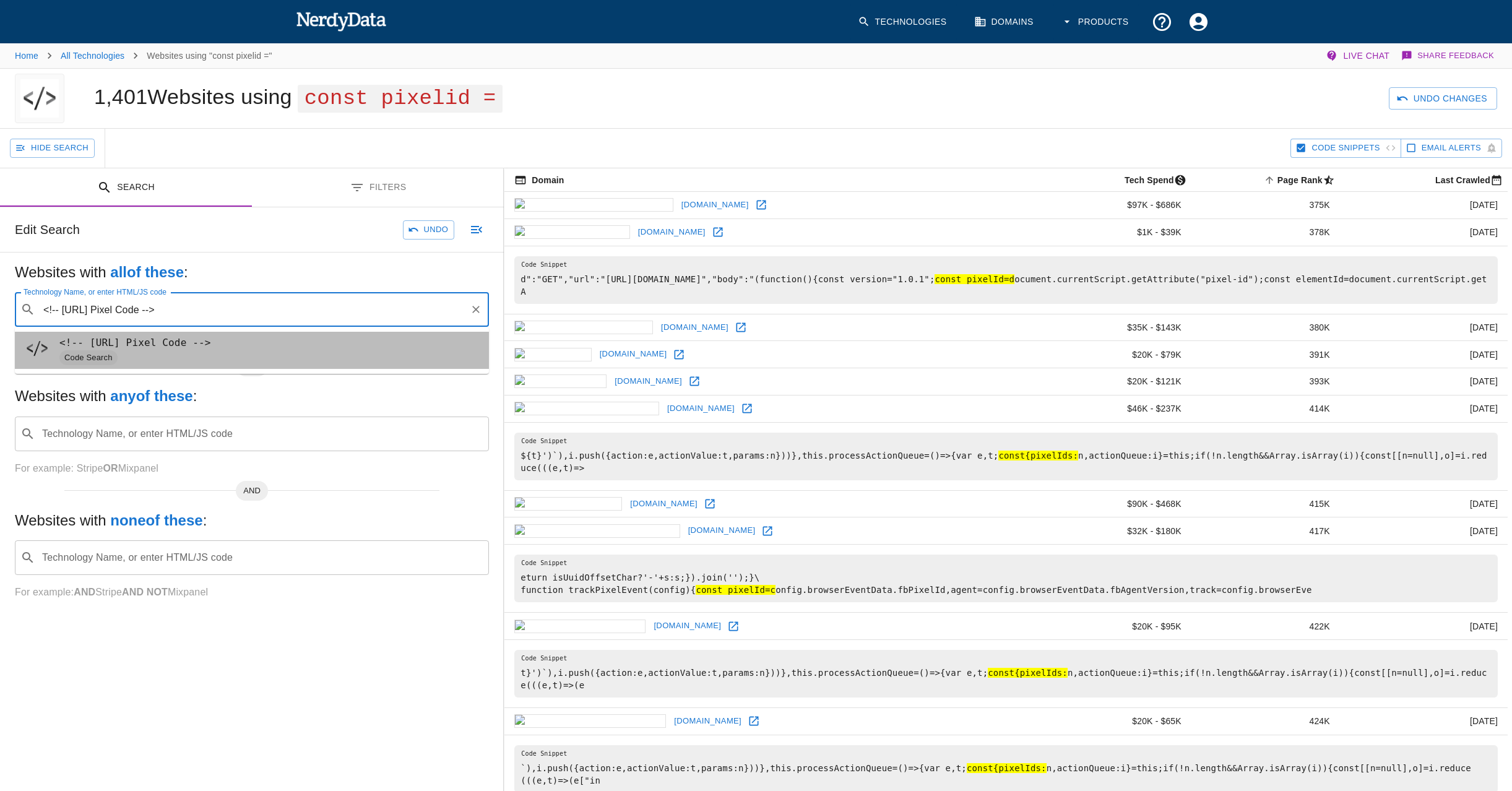
click at [153, 341] on code "<!-- [URL] Pixel Code -->" at bounding box center [135, 343] width 151 height 11
type input "<!-- [URL] Pixel Code -->"
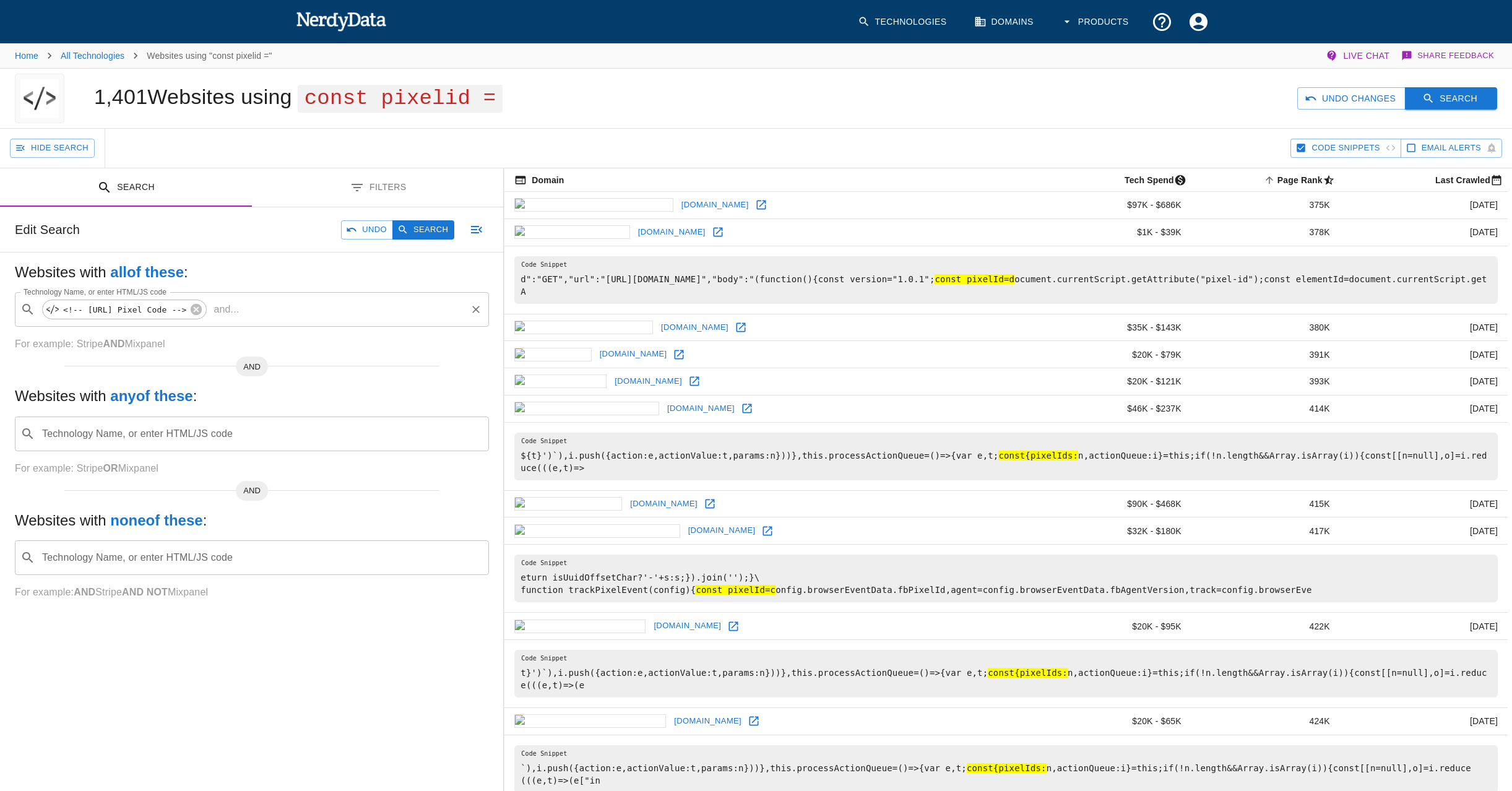
click at [1471, 99] on button "Search" at bounding box center [1451, 99] width 92 height 23
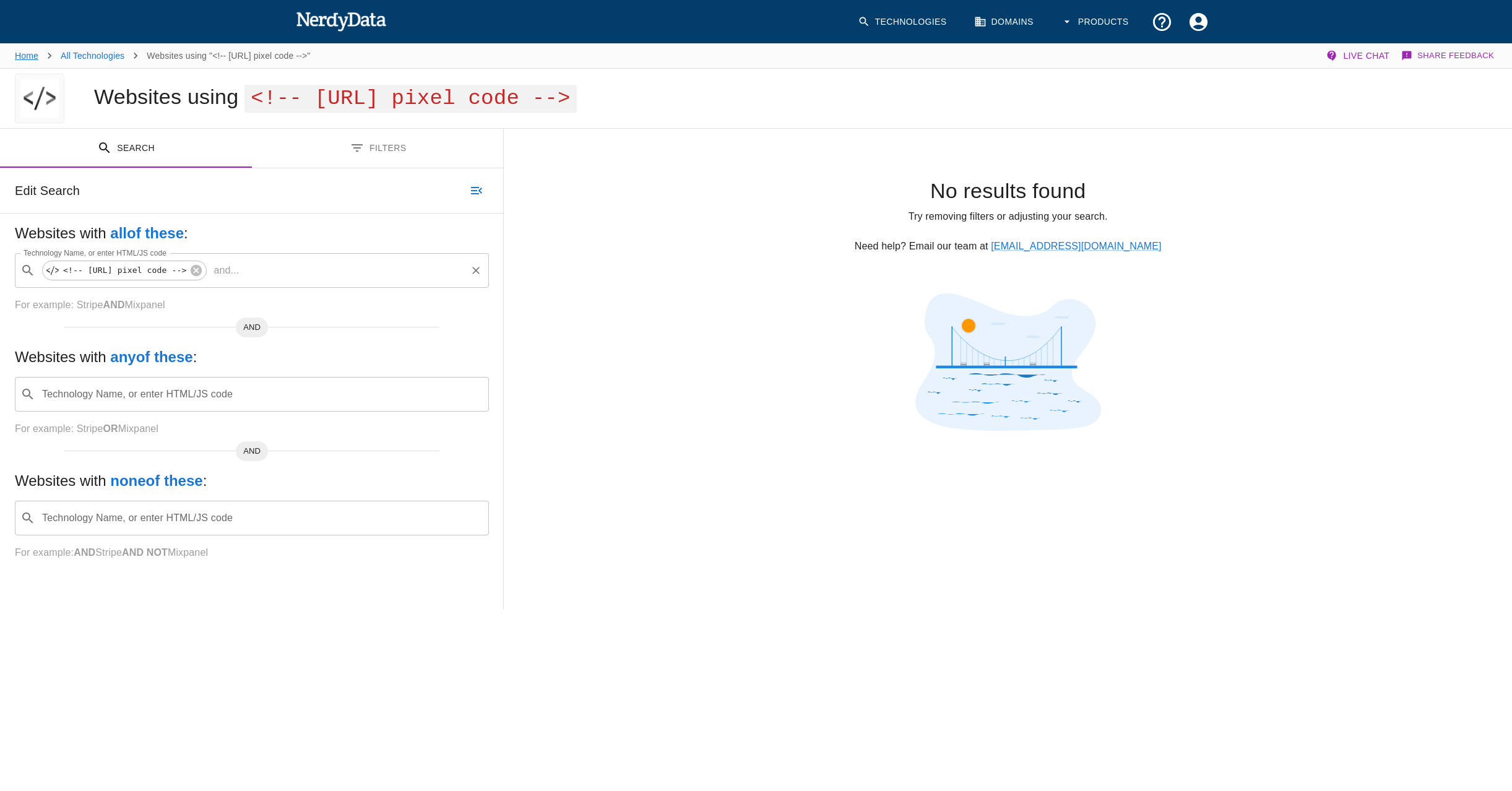
click at [22, 52] on link "Home" at bounding box center [26, 56] width 24 height 10
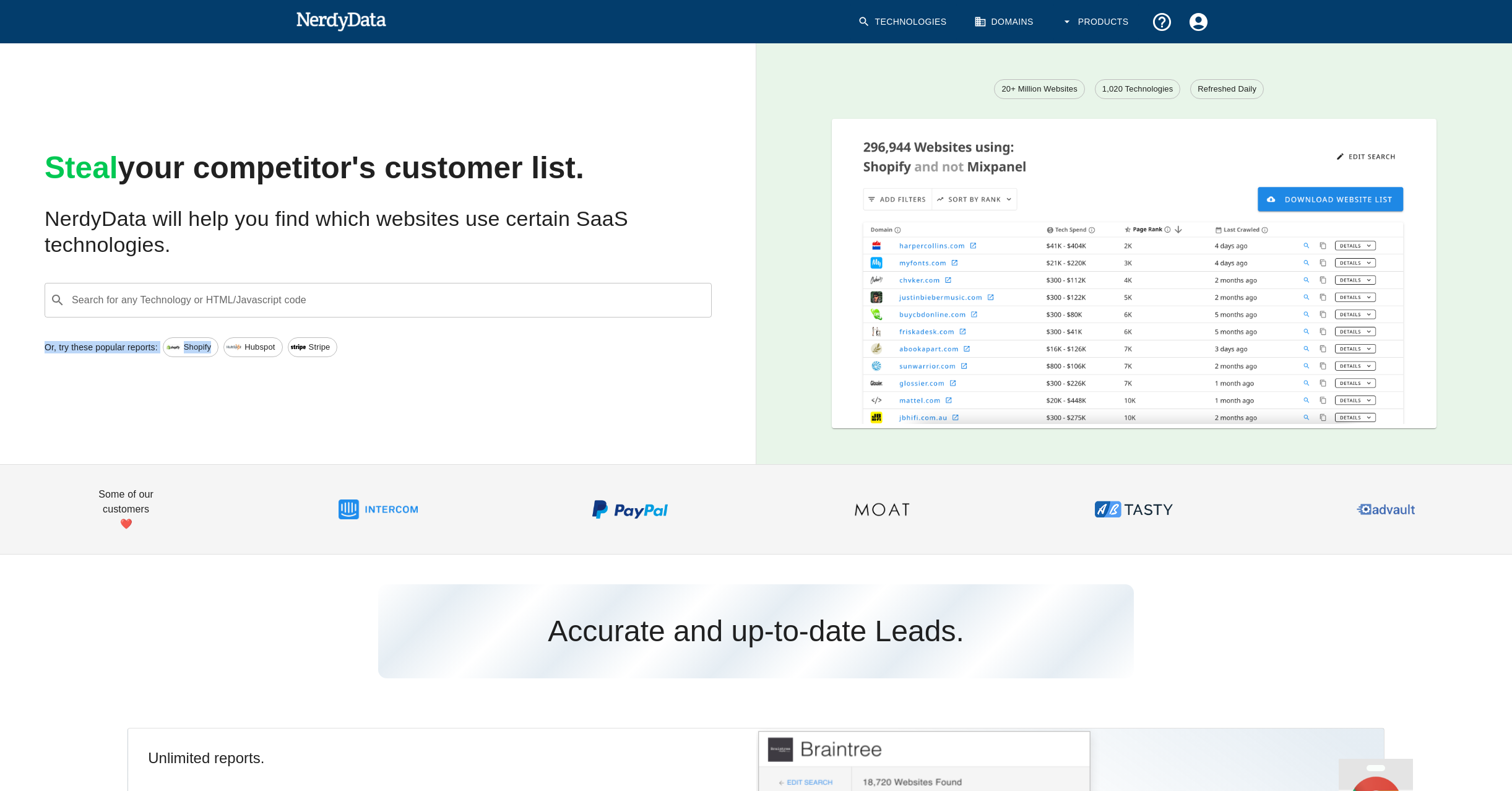
click at [280, 314] on div "Steal your competitor's customer list. NerdyData will help you find which websi…" at bounding box center [368, 244] width 776 height 441
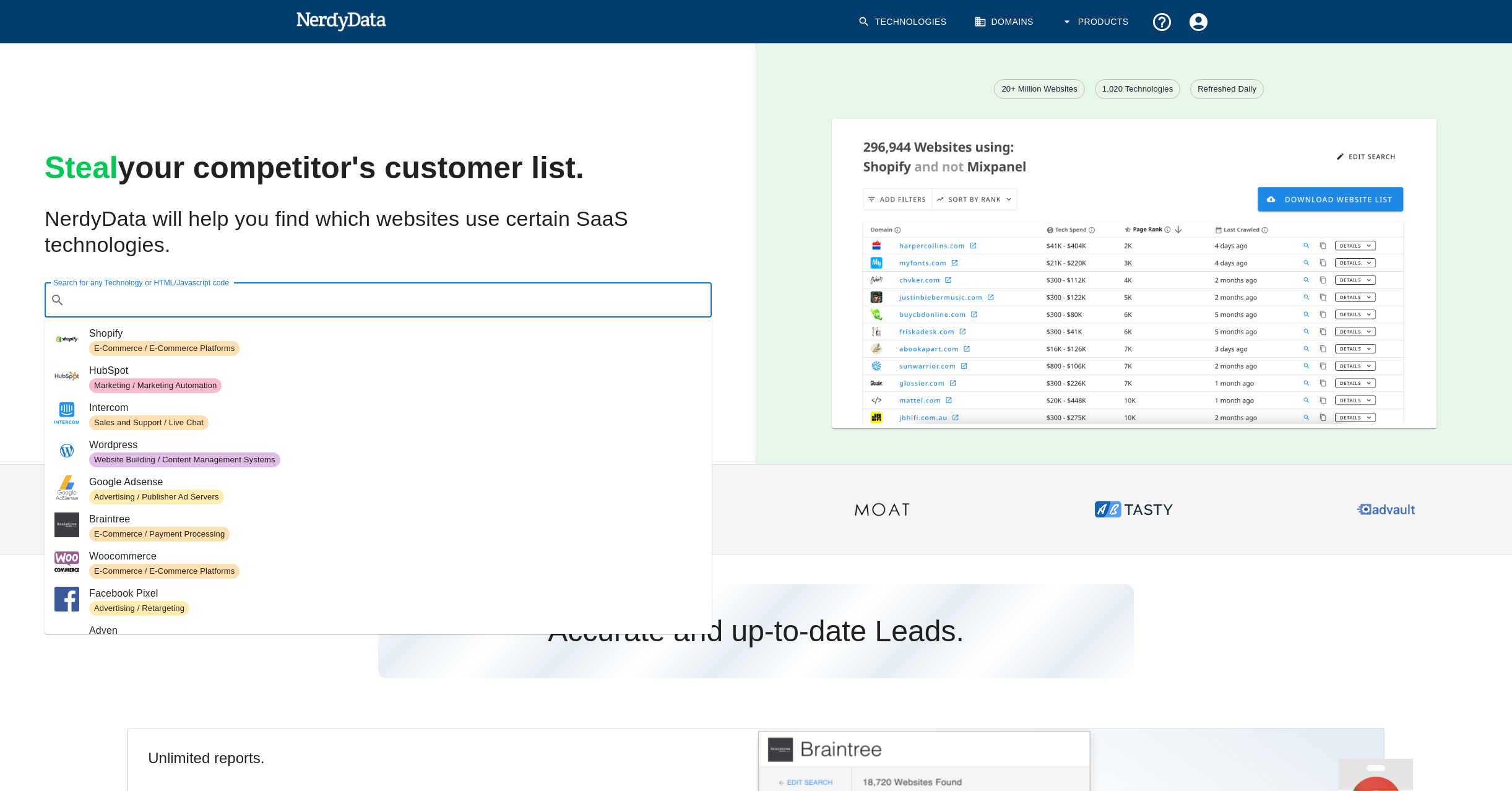
click at [284, 302] on input "Search for any Technology or HTML/Javascript code" at bounding box center [388, 300] width 636 height 24
paste input "<!-- [URL] Pixel Code -->"
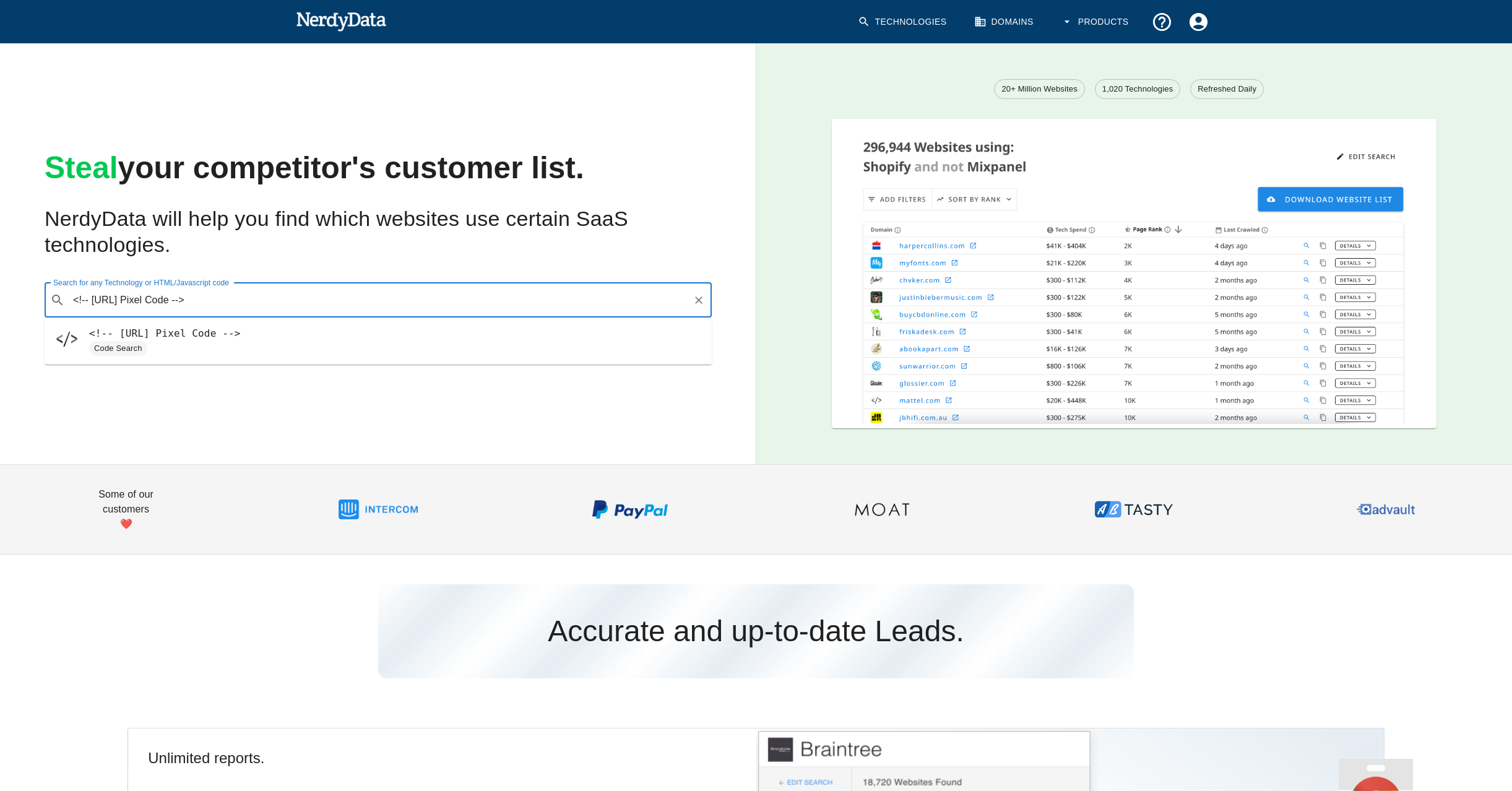
click at [212, 340] on span "<!-- [URL] Pixel Code -->" at bounding box center [395, 334] width 612 height 15
type input "<!-- [URL] Pixel Code -->"
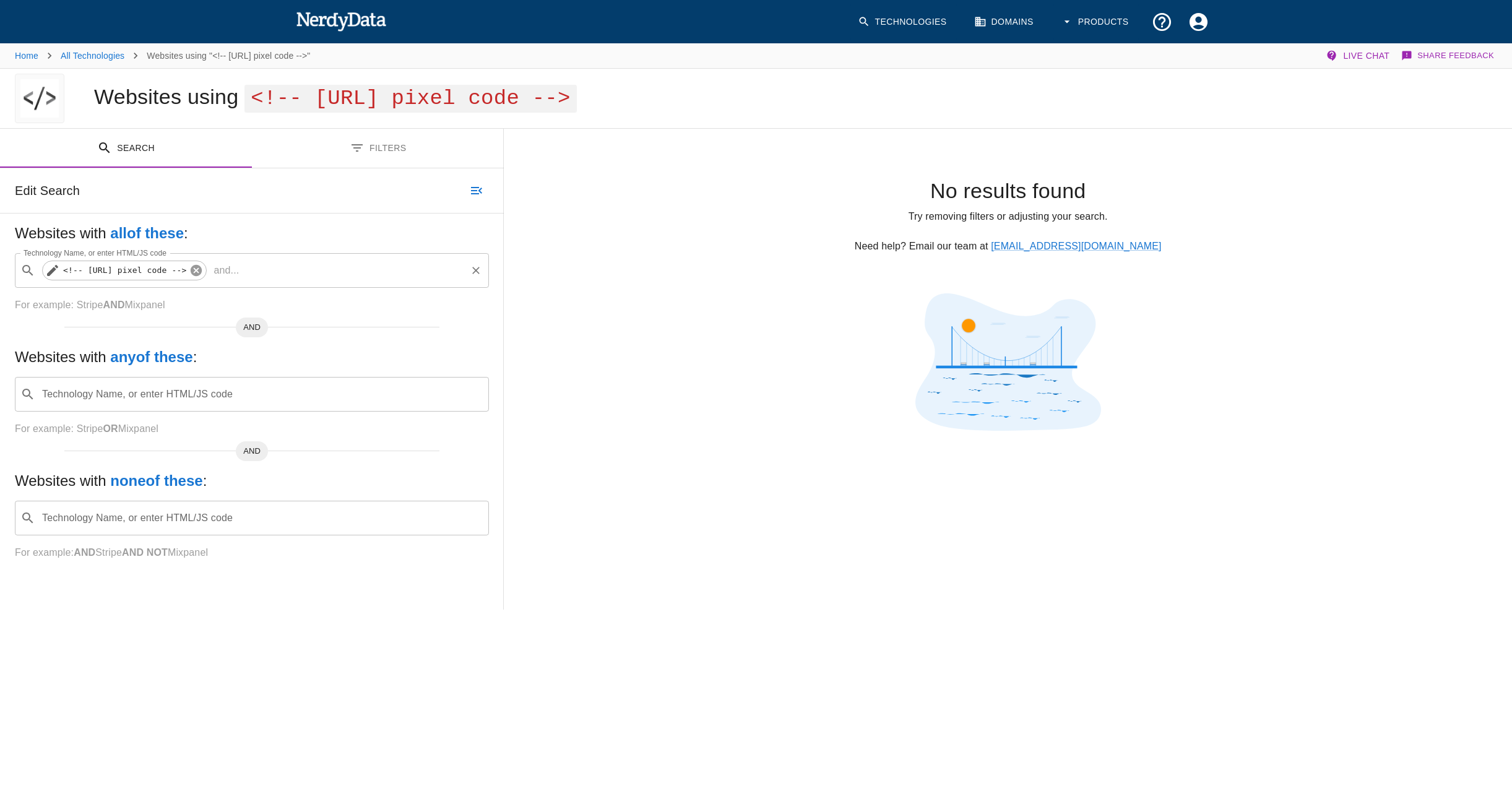
click at [203, 268] on icon at bounding box center [196, 270] width 14 height 14
click at [220, 271] on input "Technology Name, or enter HTML/JS code" at bounding box center [262, 268] width 443 height 24
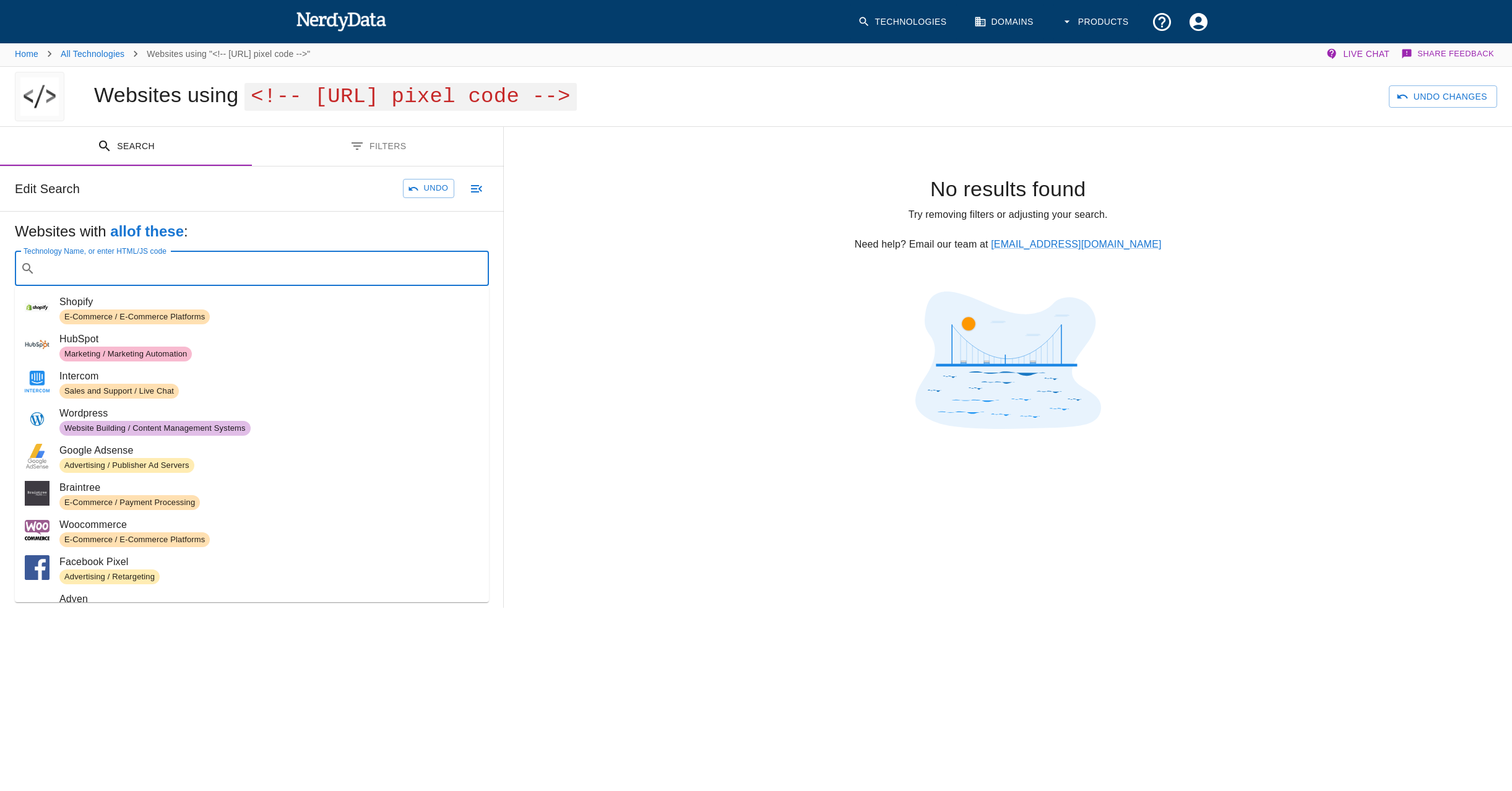
scroll to position [2, 0]
paste input "<script src="[URL]" type="text/javascript"></script>"
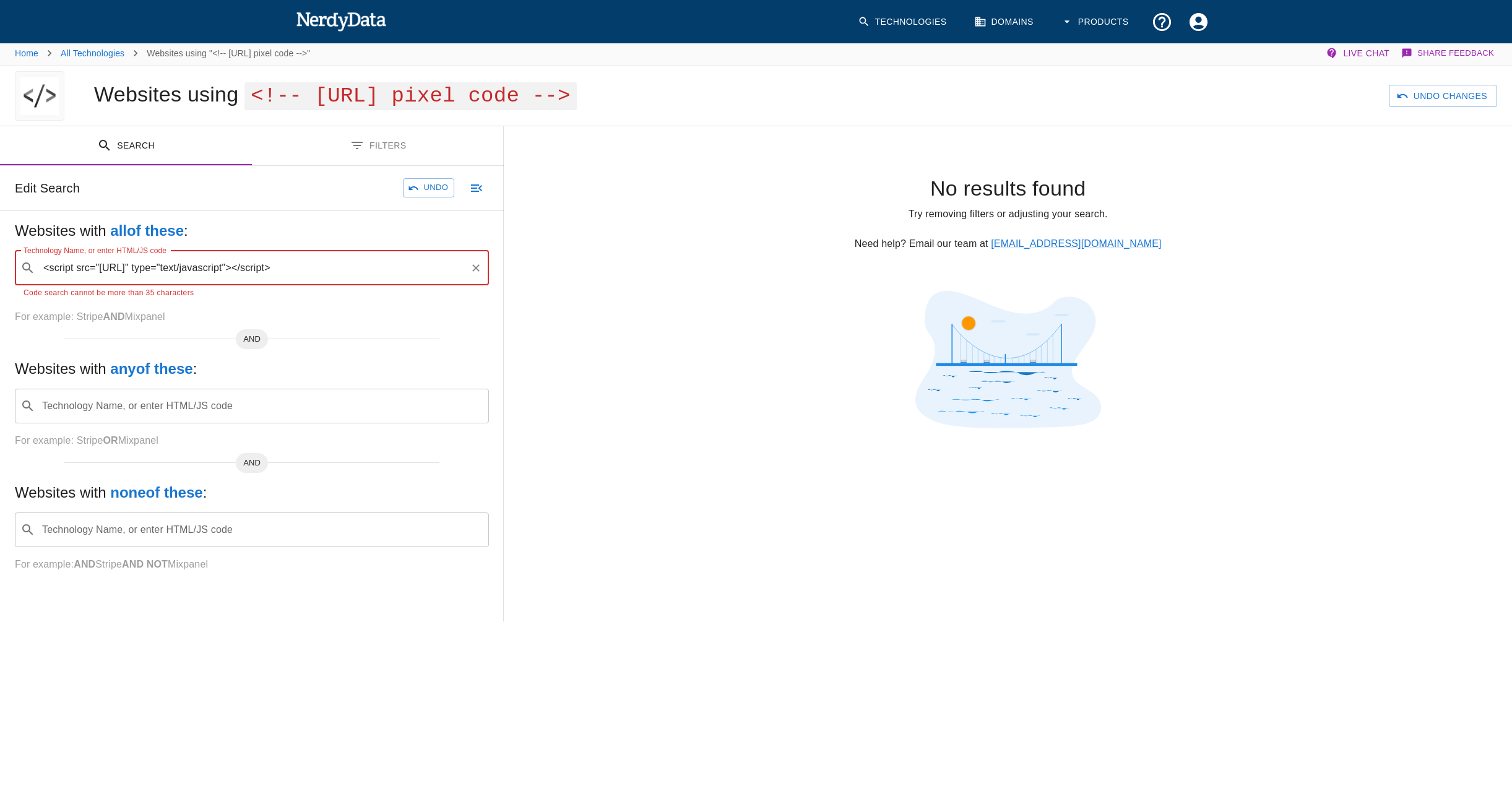
click at [101, 269] on input "<script src="[URL]" type="text/javascript"></script>" at bounding box center [252, 267] width 424 height 24
drag, startPoint x: 132, startPoint y: 267, endPoint x: -29, endPoint y: 267, distance: 161.0
click at [0, 267] on html "Technologies Domains Products Home All Technologies Websites using "<!-- [URL] …" at bounding box center [756, 482] width 1512 height 969
drag, startPoint x: 126, startPoint y: 270, endPoint x: 370, endPoint y: 276, distance: 244.1
click at [370, 276] on input "[URL]" type="text/javascript"></script>" at bounding box center [252, 267] width 424 height 24
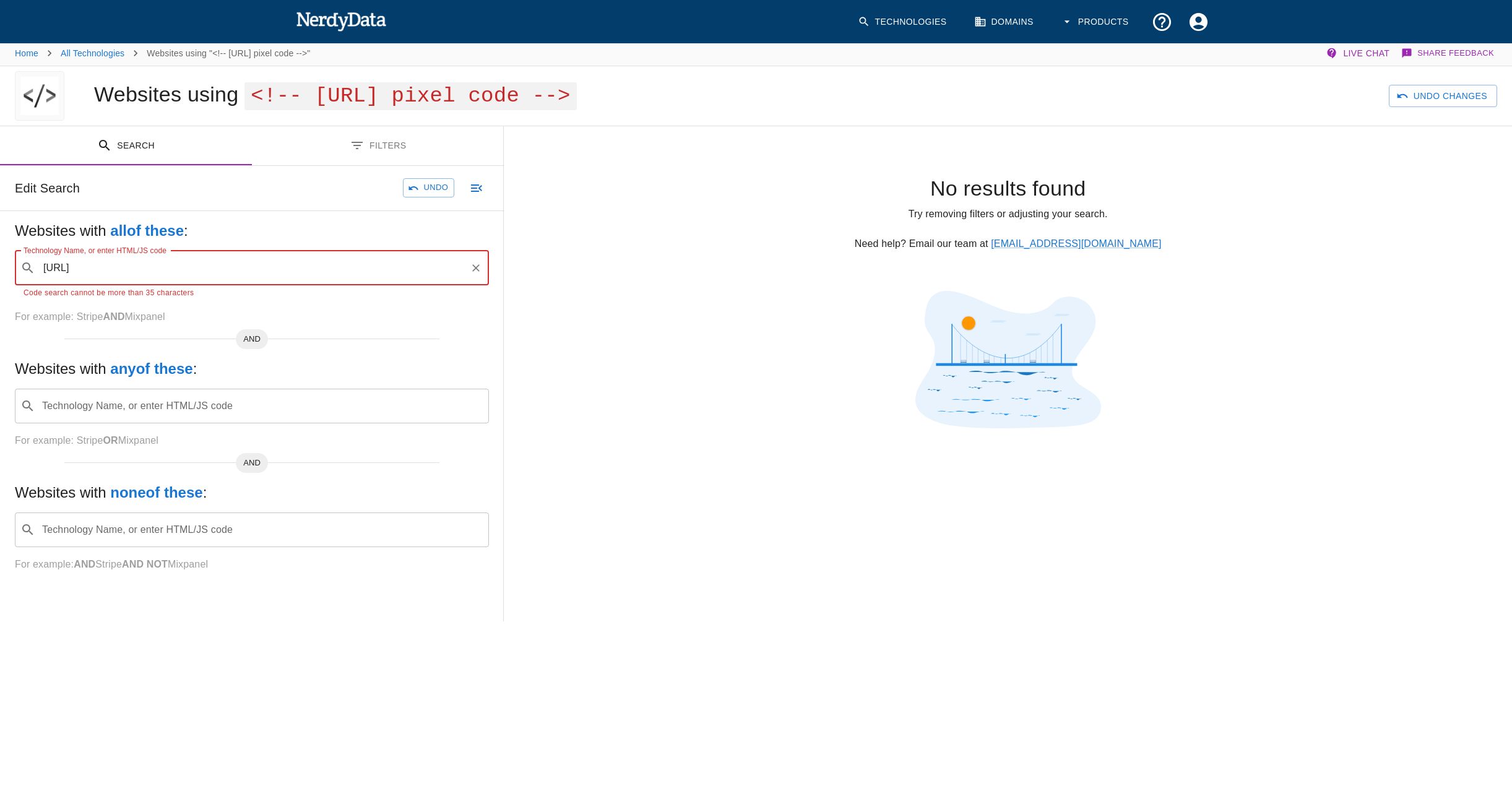
type input "[URL]"
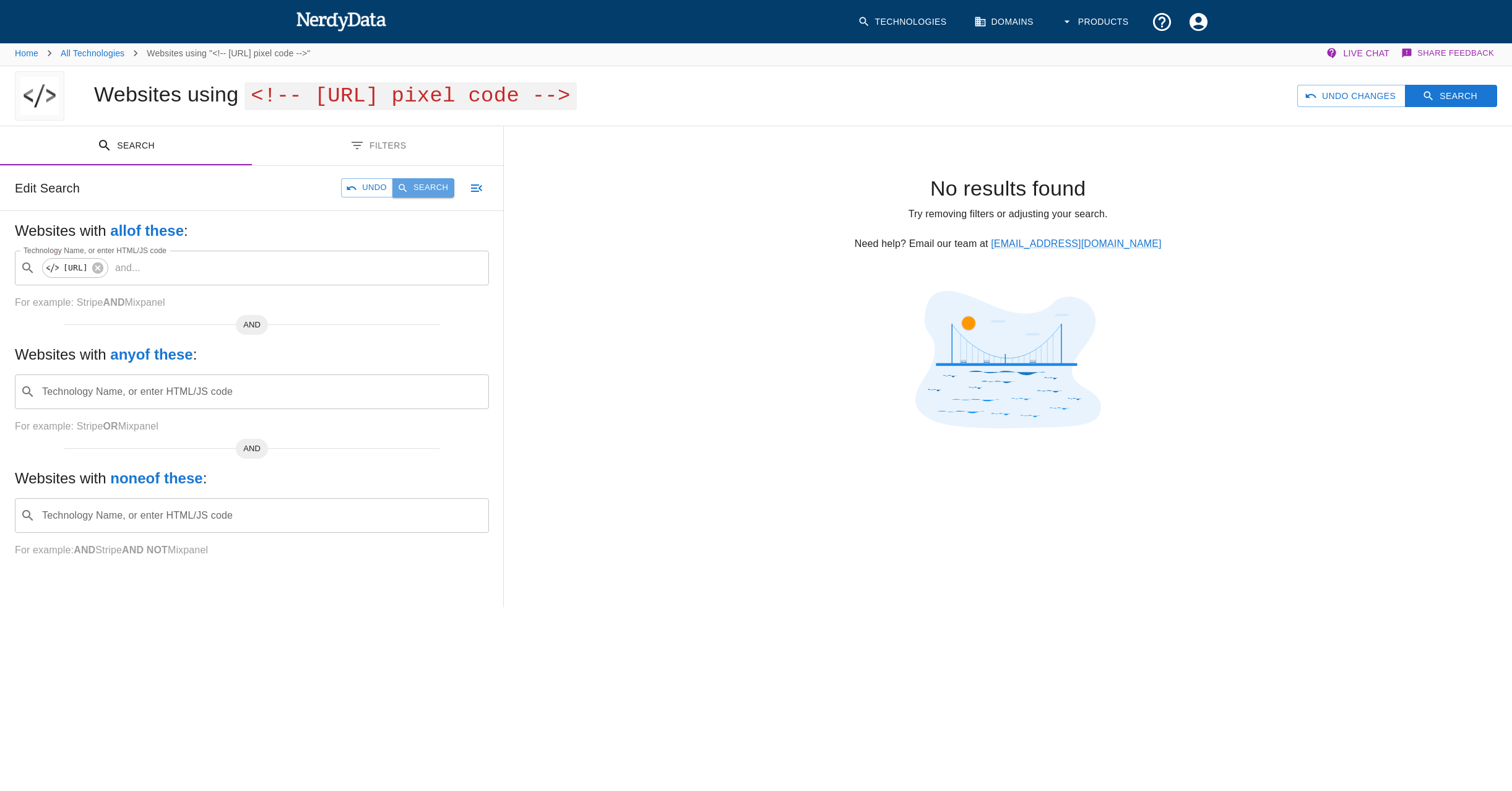
click at [433, 191] on button "Search" at bounding box center [424, 187] width 62 height 19
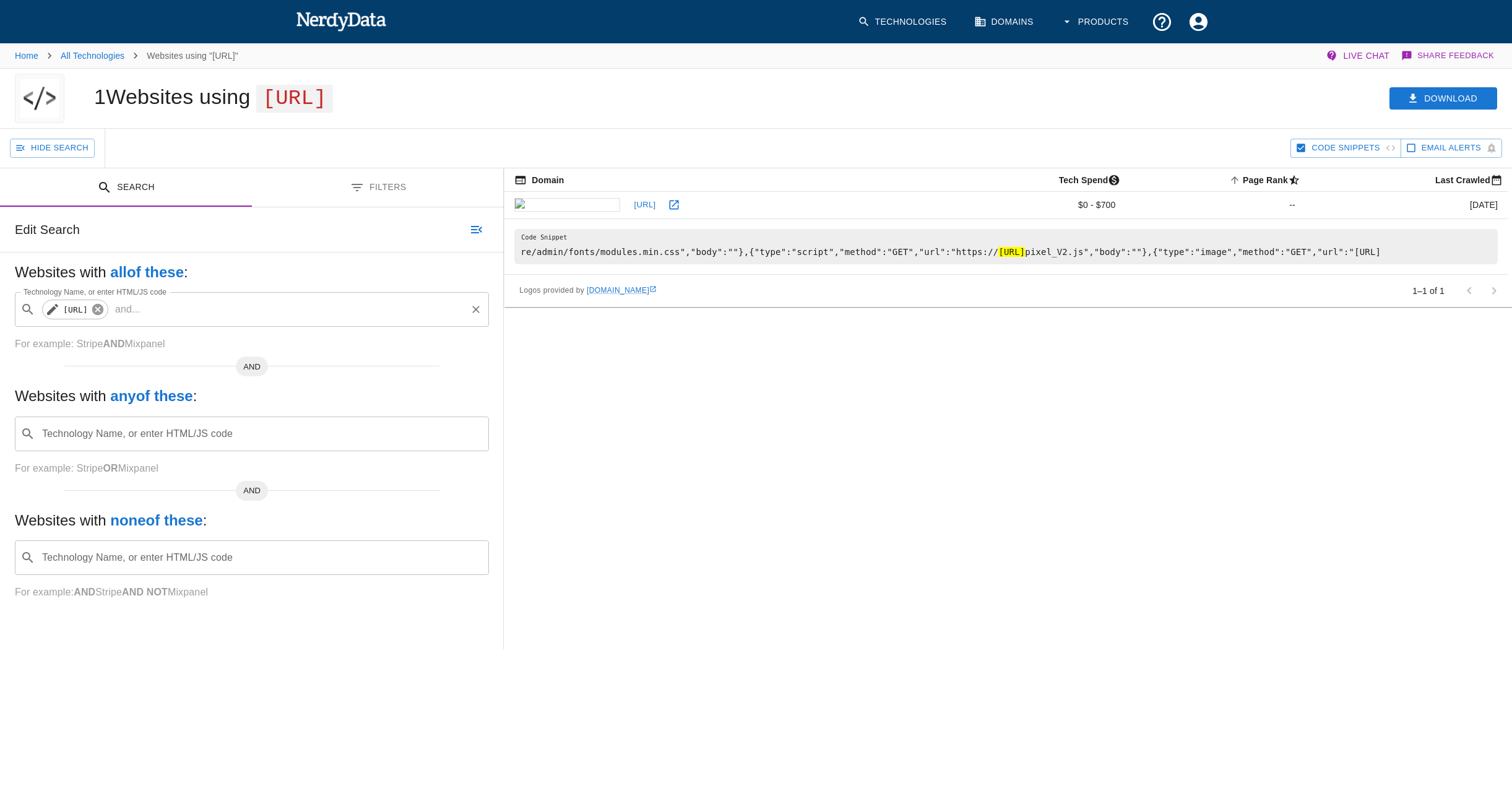
click at [103, 312] on icon at bounding box center [98, 310] width 11 height 11
click at [29, 58] on link "Home" at bounding box center [26, 56] width 24 height 10
